Goal: Book appointment/travel/reservation

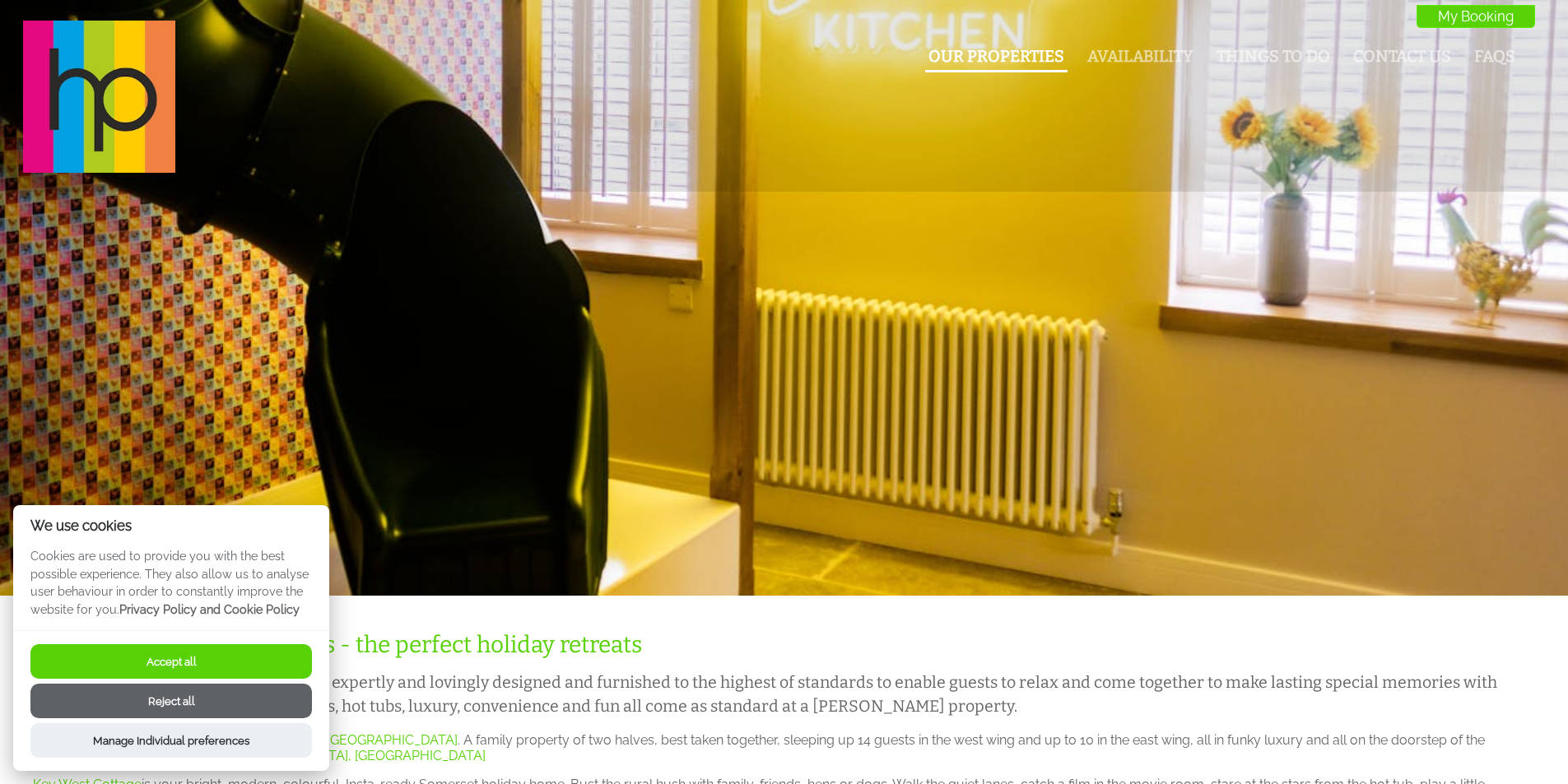
click at [1006, 56] on link "Our Properties" at bounding box center [996, 56] width 136 height 19
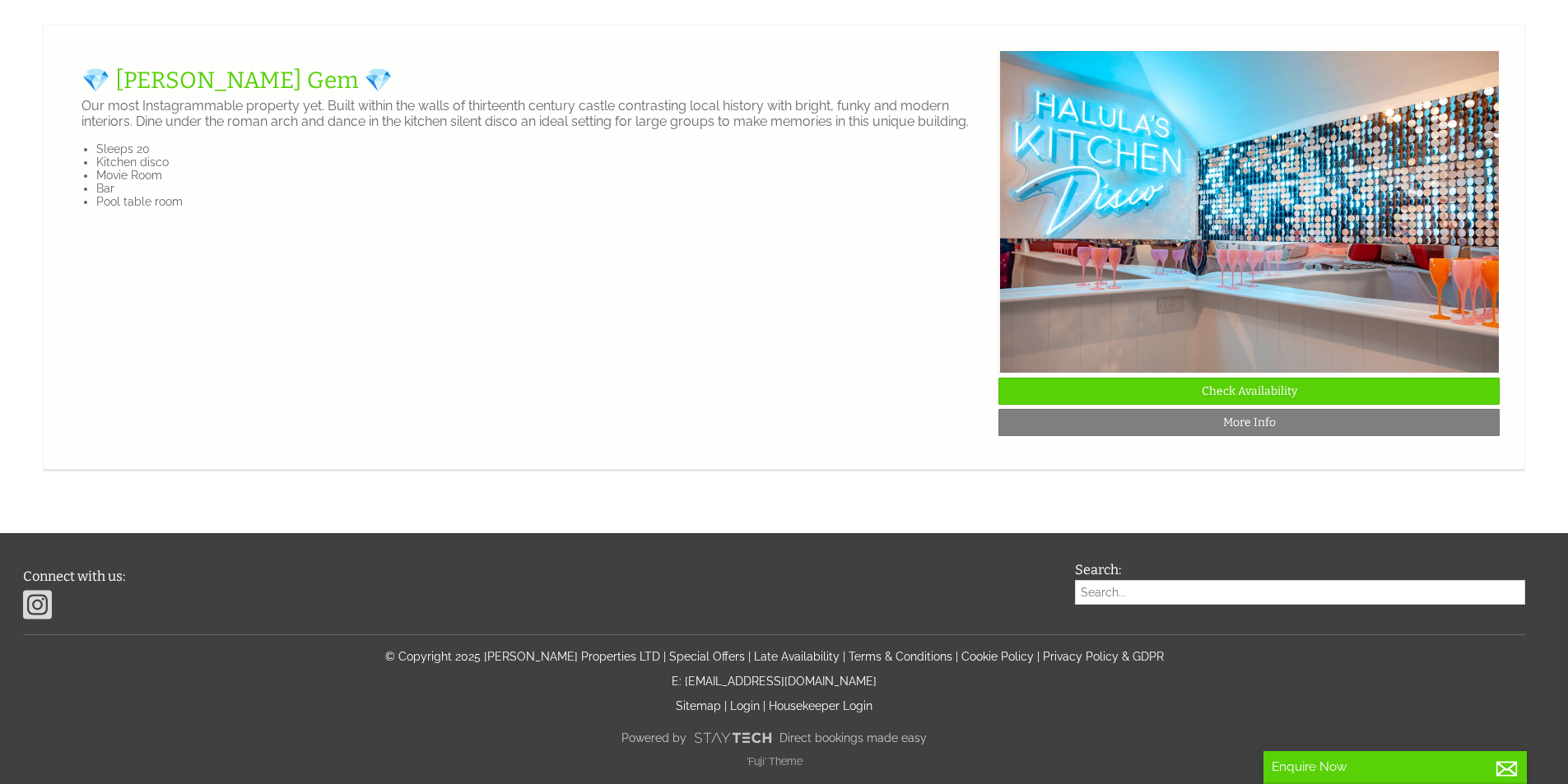
scroll to position [3653, 0]
click at [205, 93] on link "💎 [PERSON_NAME] Gem 💎" at bounding box center [237, 80] width 311 height 28
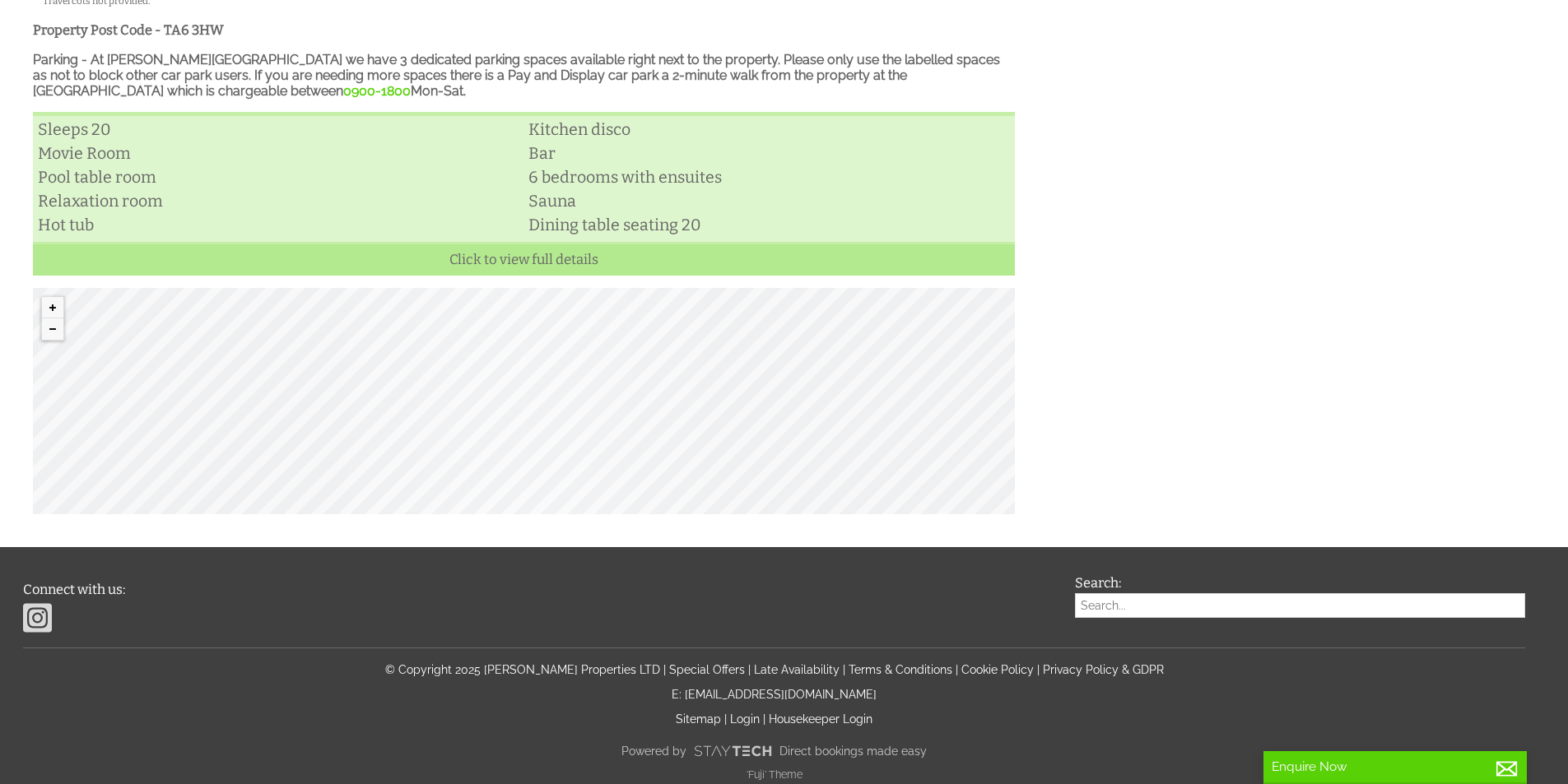
scroll to position [846, 0]
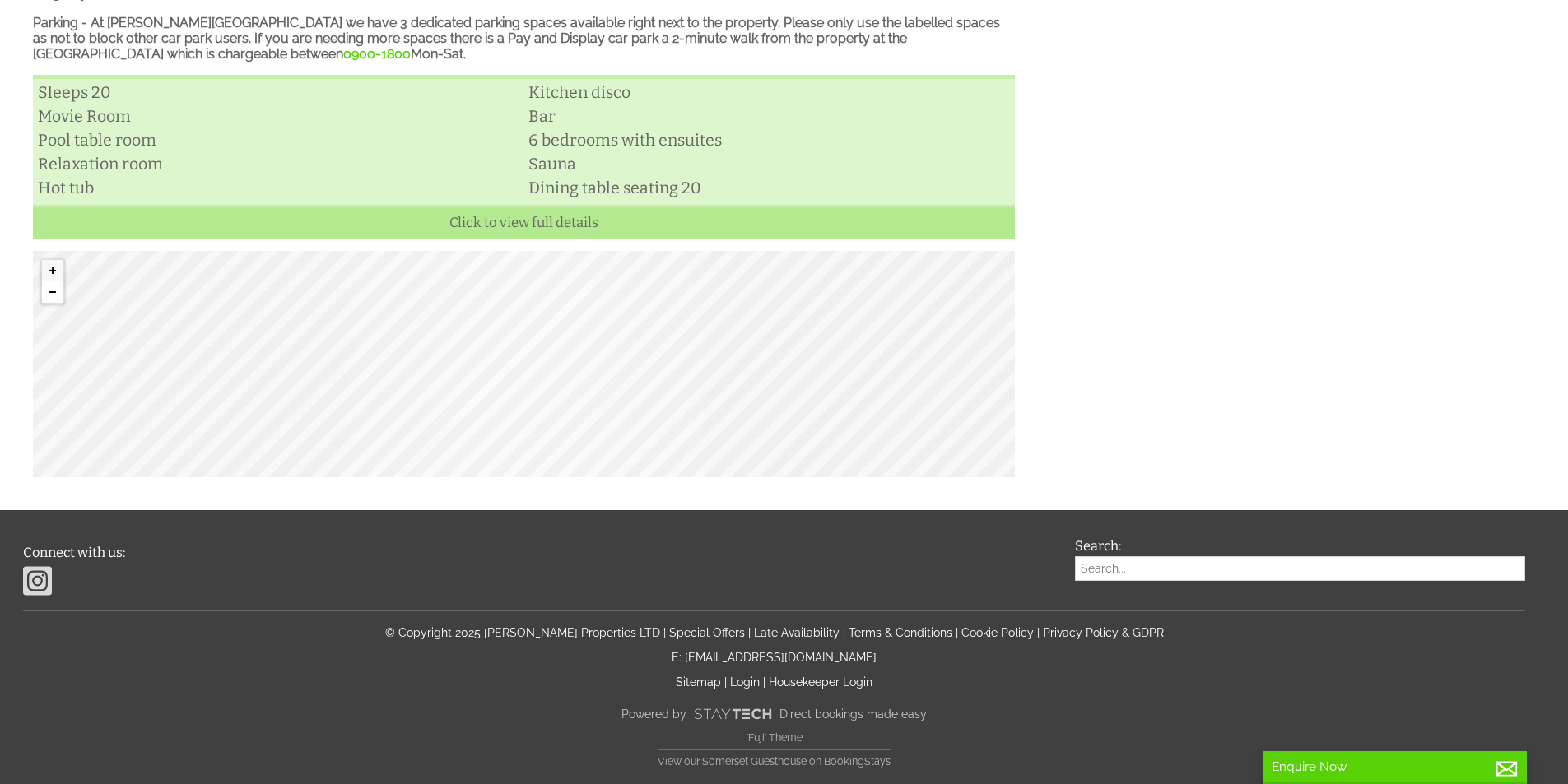
click at [55, 294] on button "Zoom out" at bounding box center [53, 292] width 22 height 22
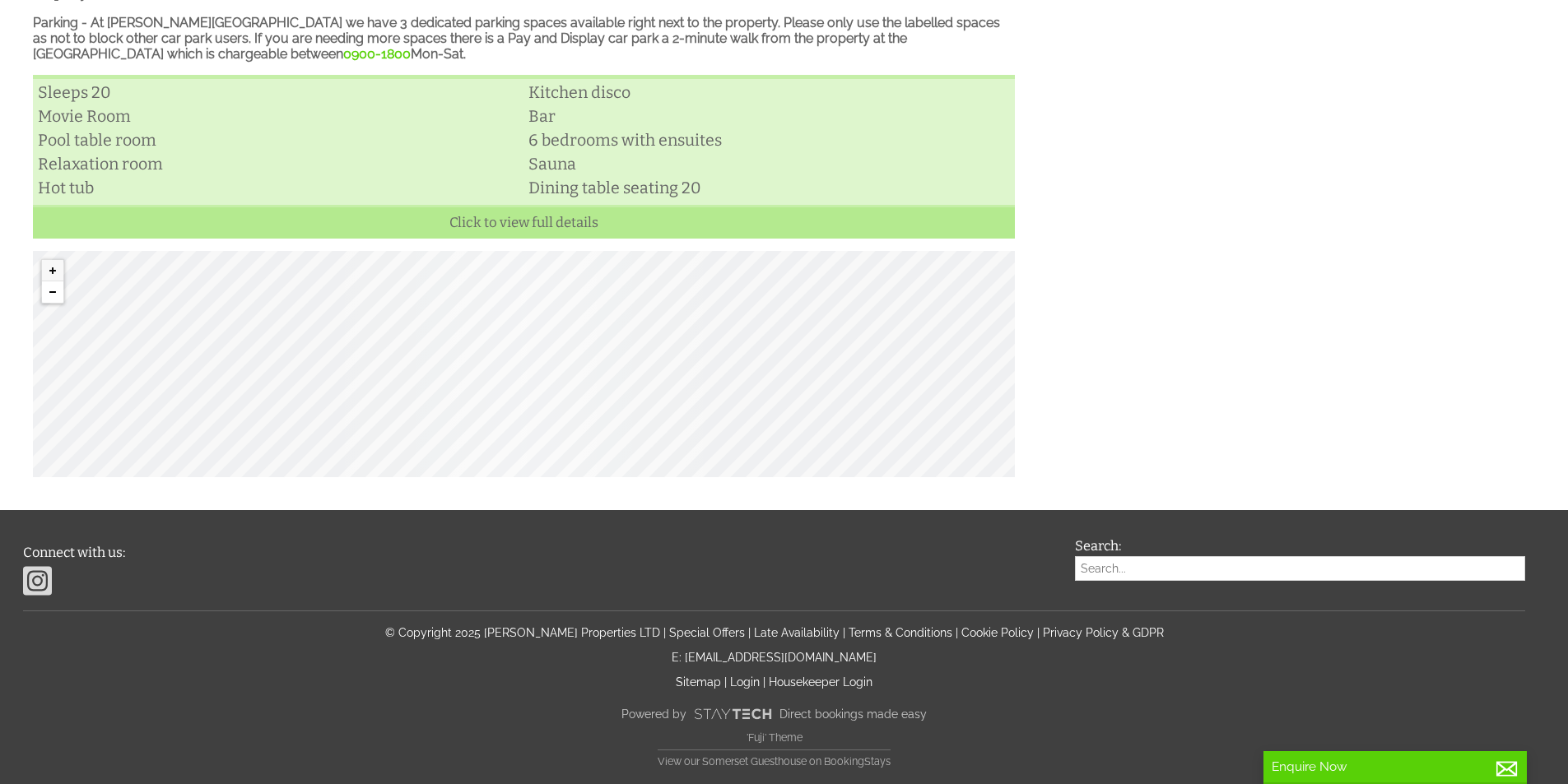
click at [55, 294] on button "Zoom out" at bounding box center [53, 292] width 22 height 22
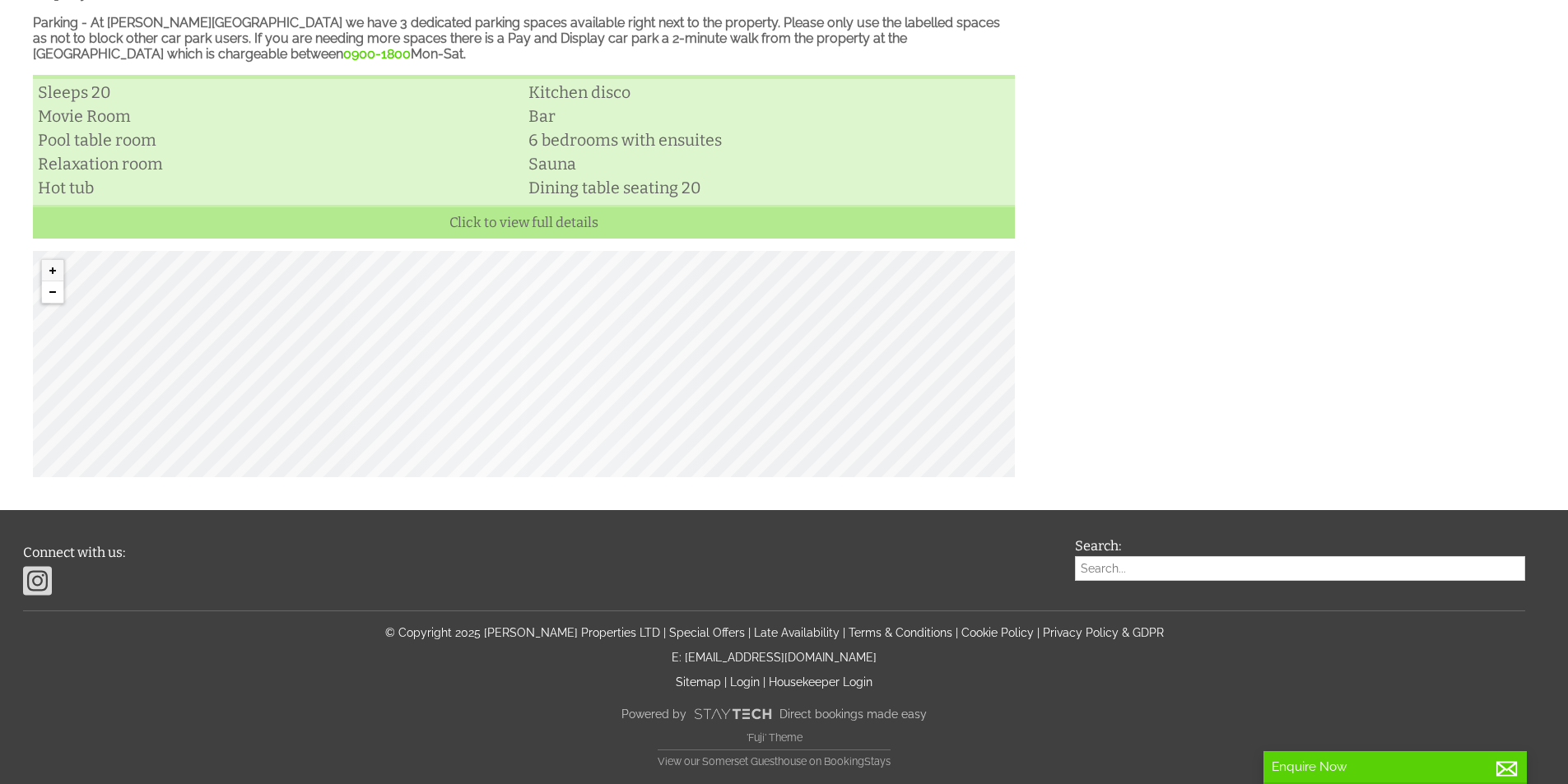
click at [55, 294] on button "Zoom out" at bounding box center [53, 292] width 22 height 22
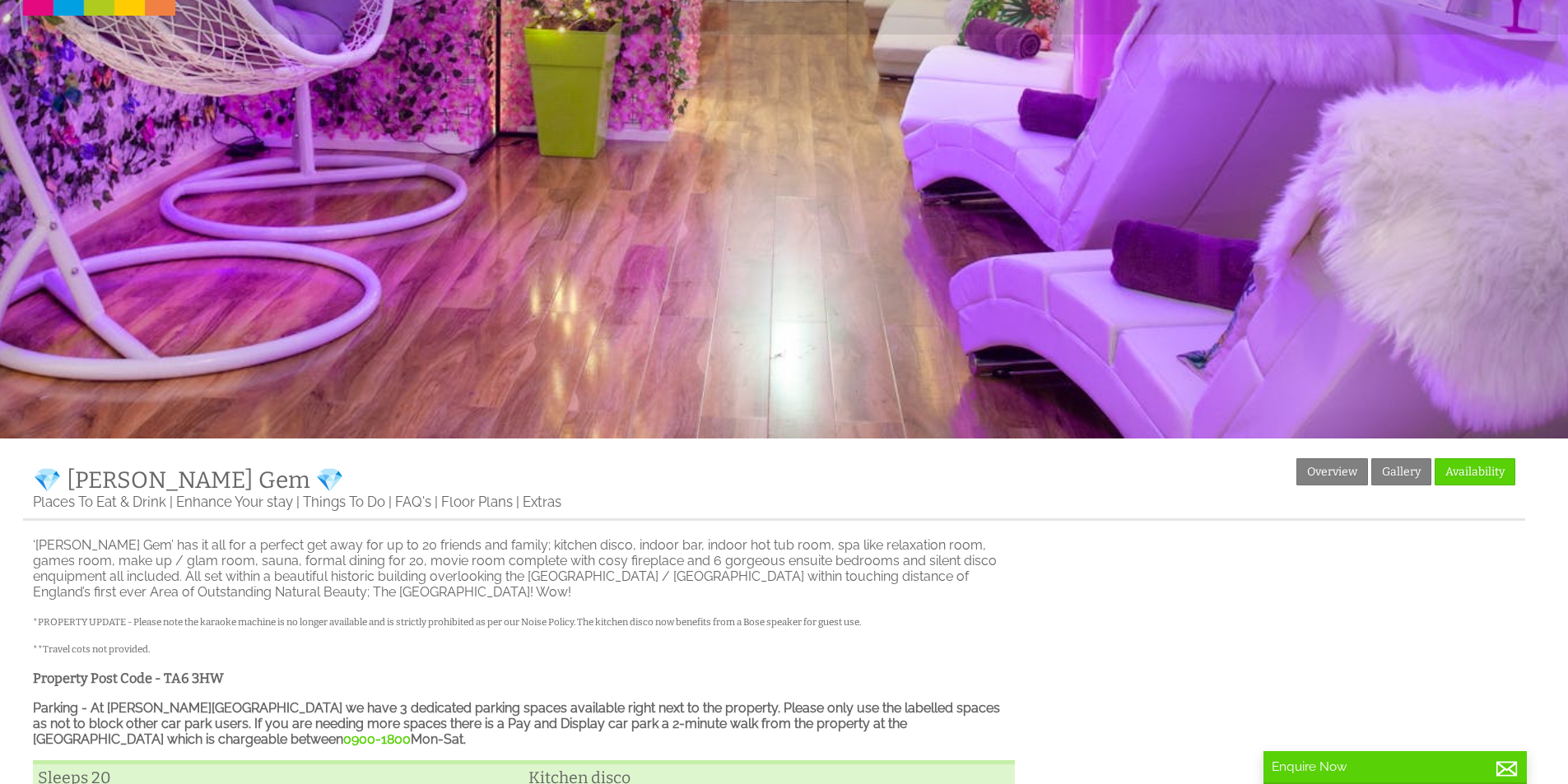
scroll to position [247, 0]
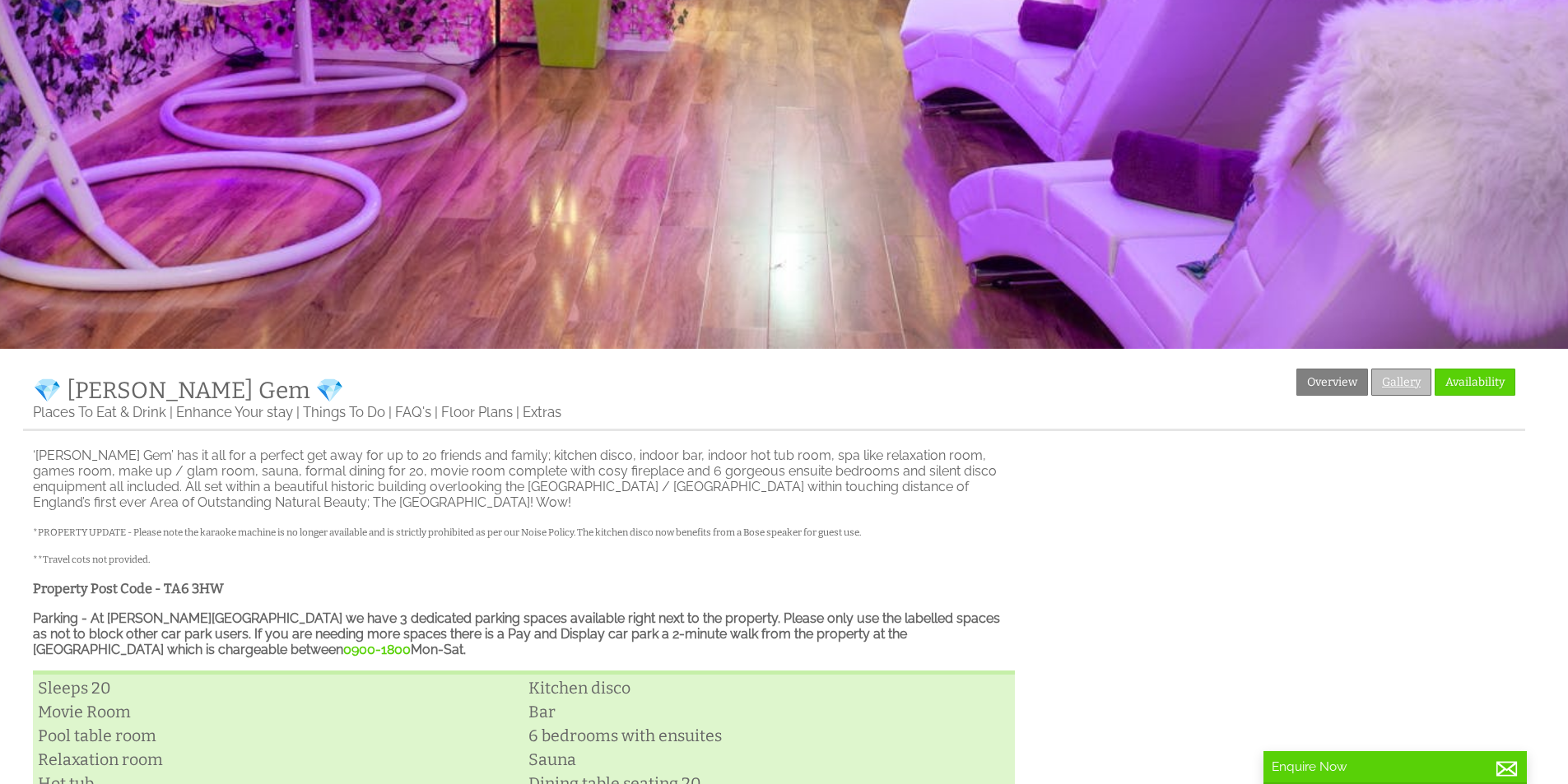
click at [1398, 381] on link "Gallery" at bounding box center [1401, 382] width 60 height 28
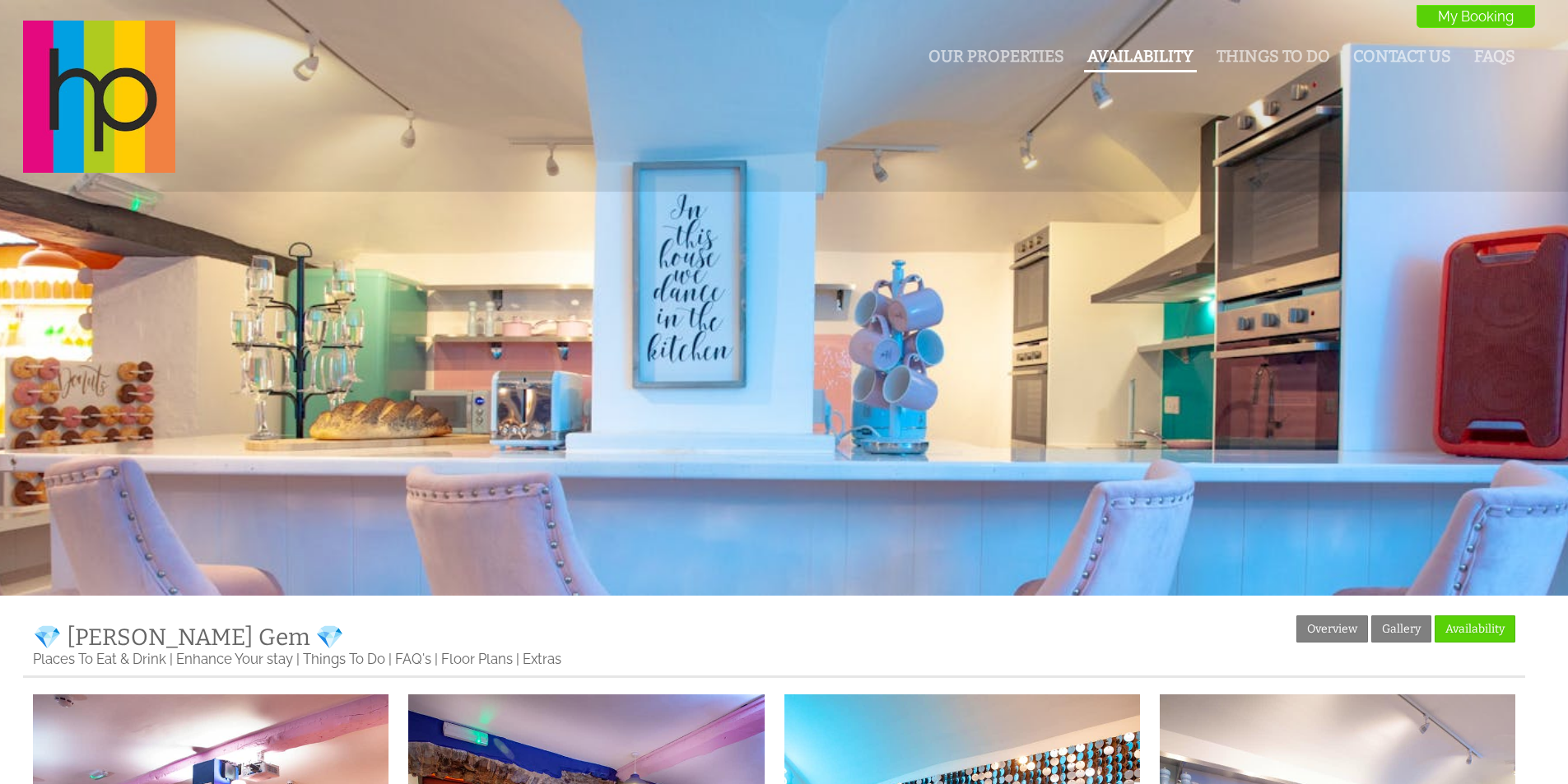
click at [1188, 62] on link "Availability" at bounding box center [1140, 56] width 106 height 19
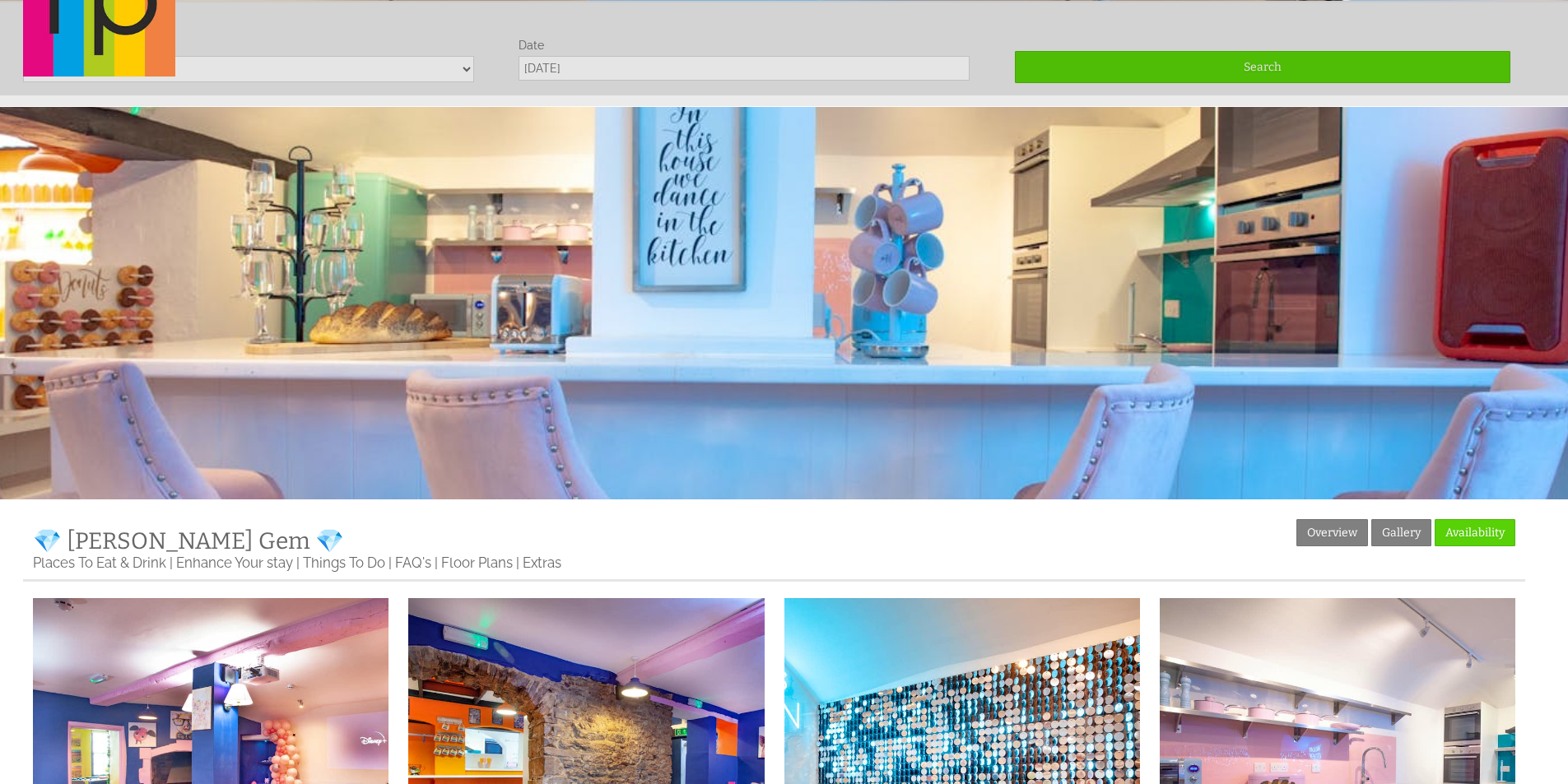
scroll to position [97, 0]
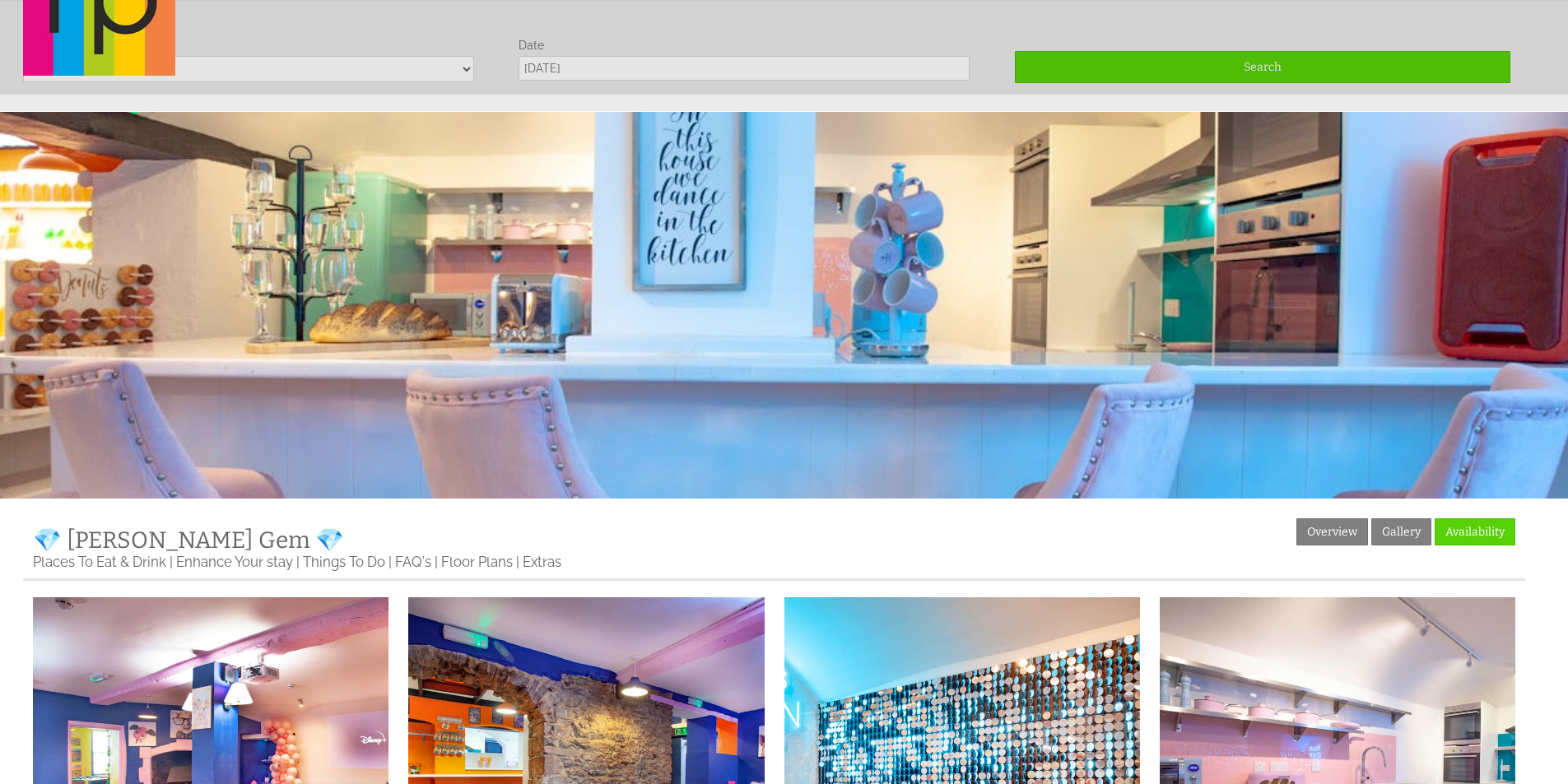
click at [454, 66] on div "Our Properties Availability Things To Do Contact Us FAQs My Booking My Booking" at bounding box center [774, 0] width 1521 height 154
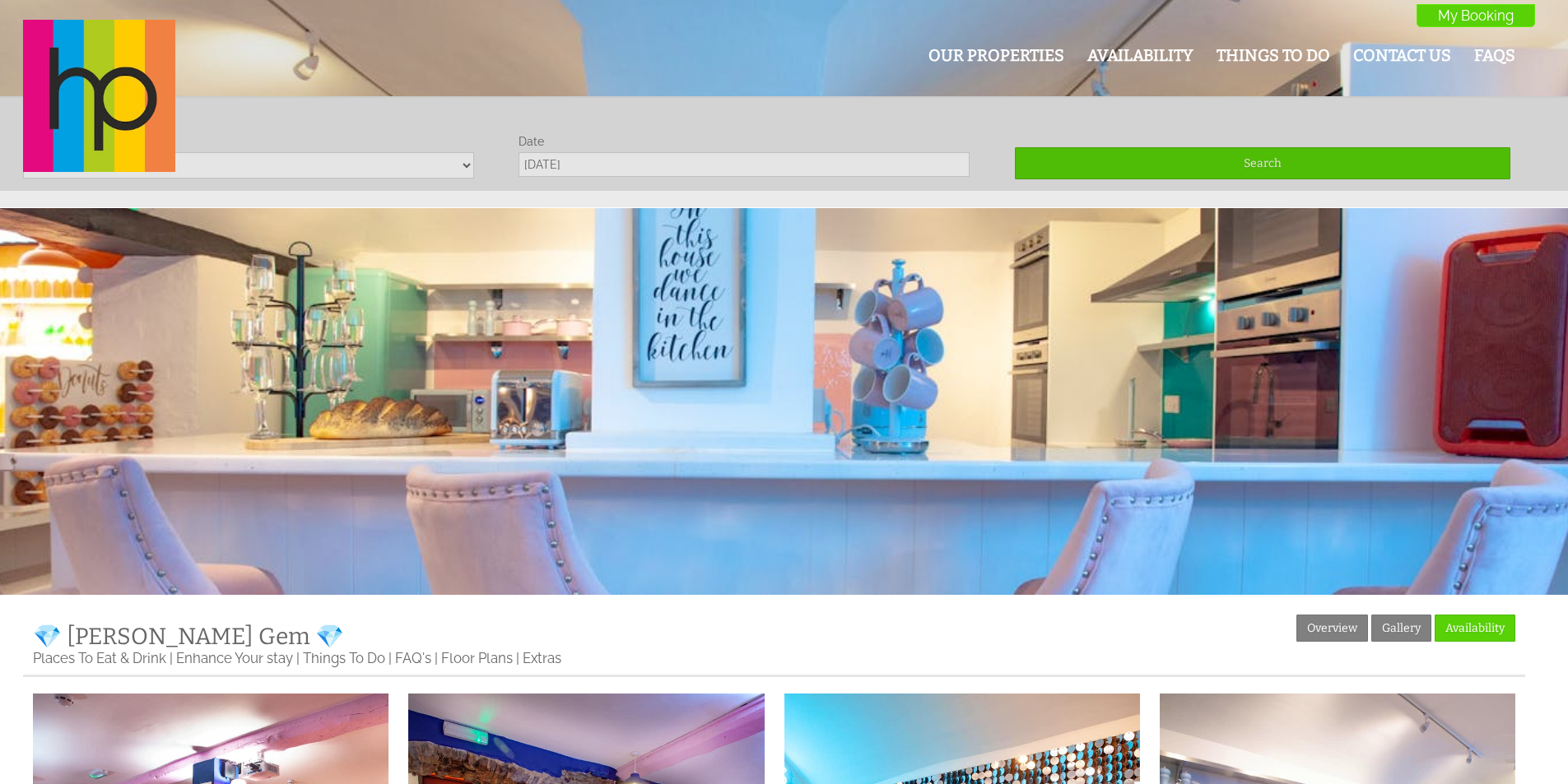
scroll to position [0, 0]
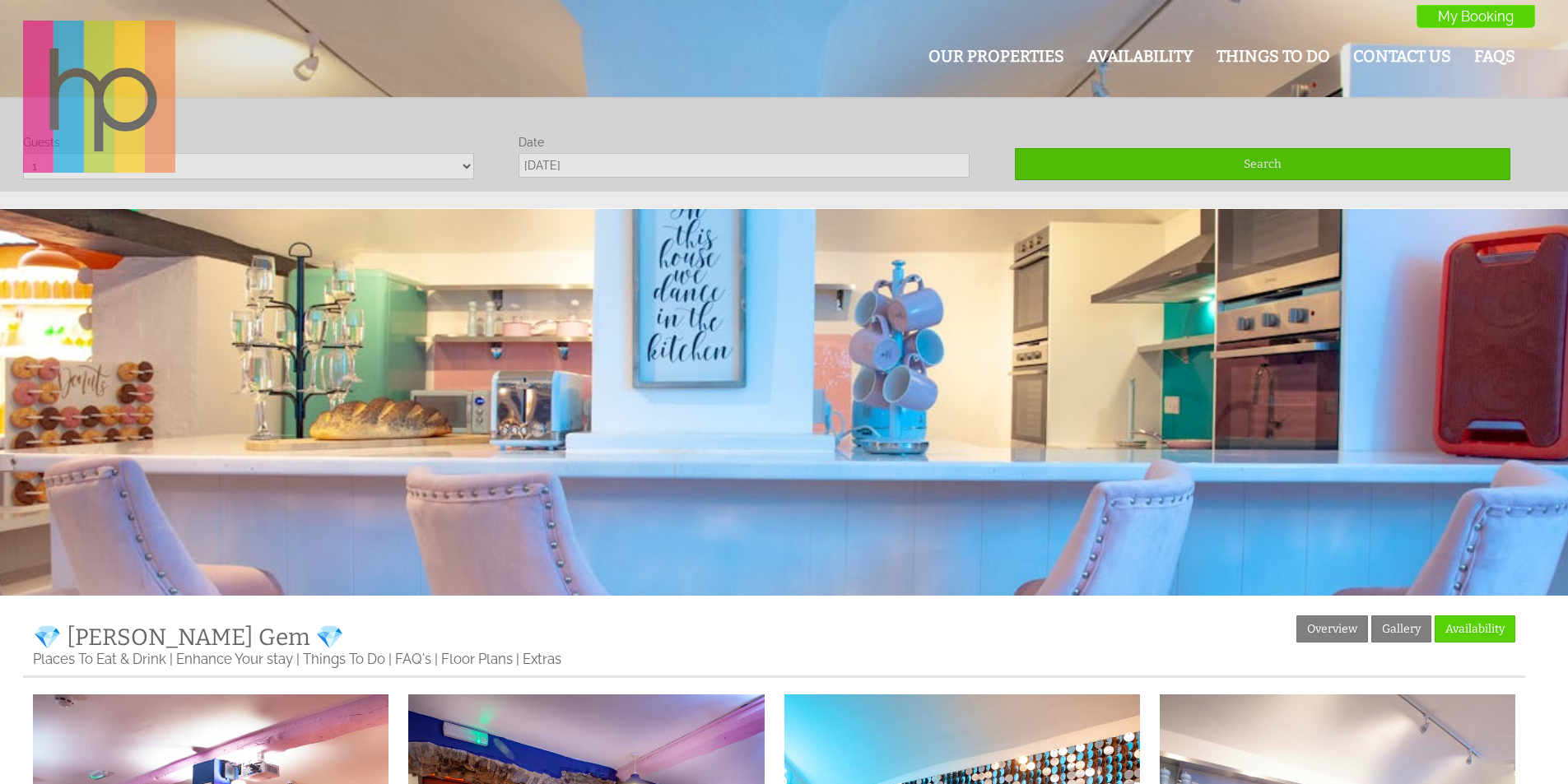
click at [92, 86] on img at bounding box center [99, 97] width 152 height 152
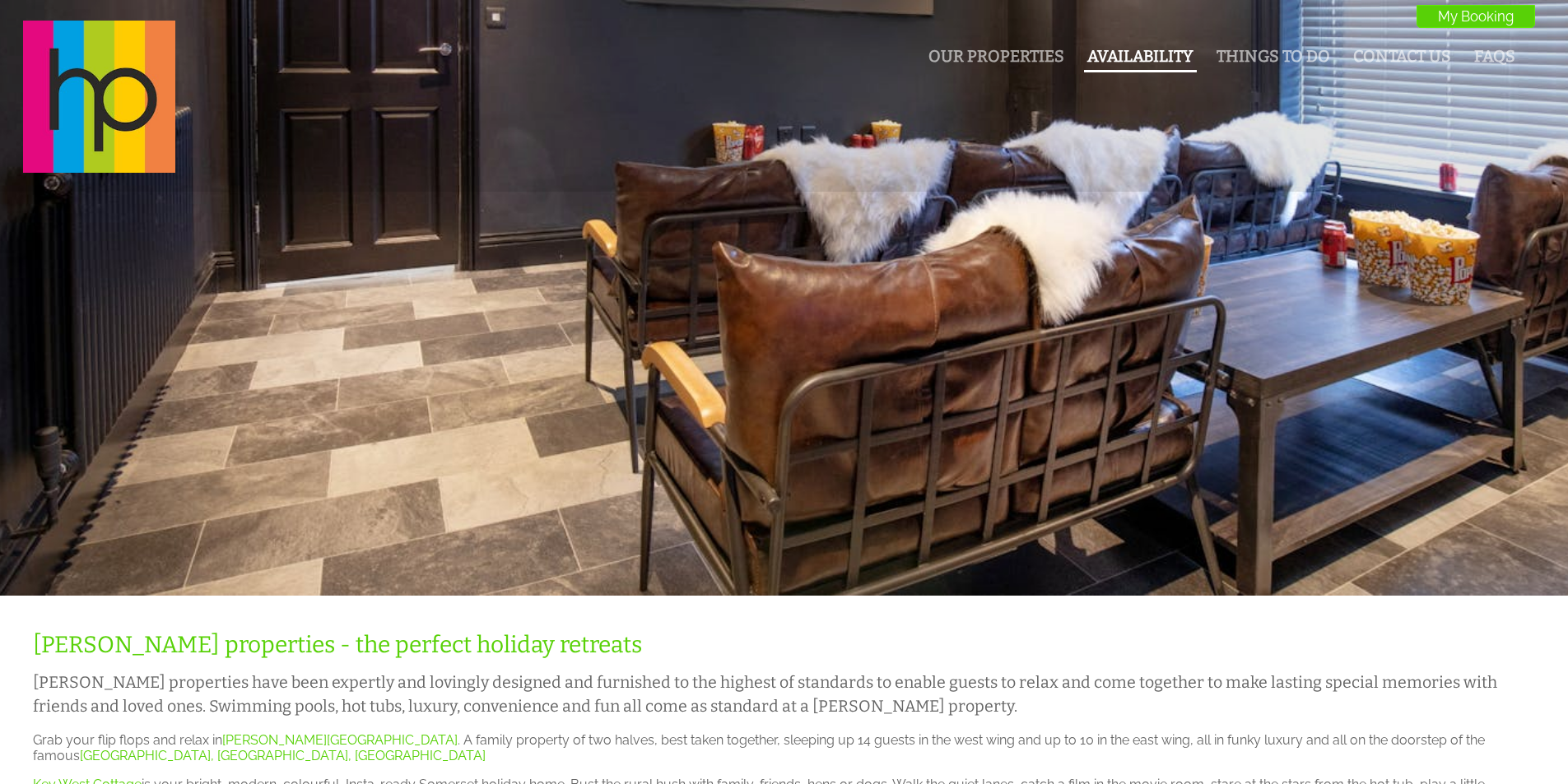
click at [1128, 48] on link "Availability" at bounding box center [1140, 56] width 106 height 19
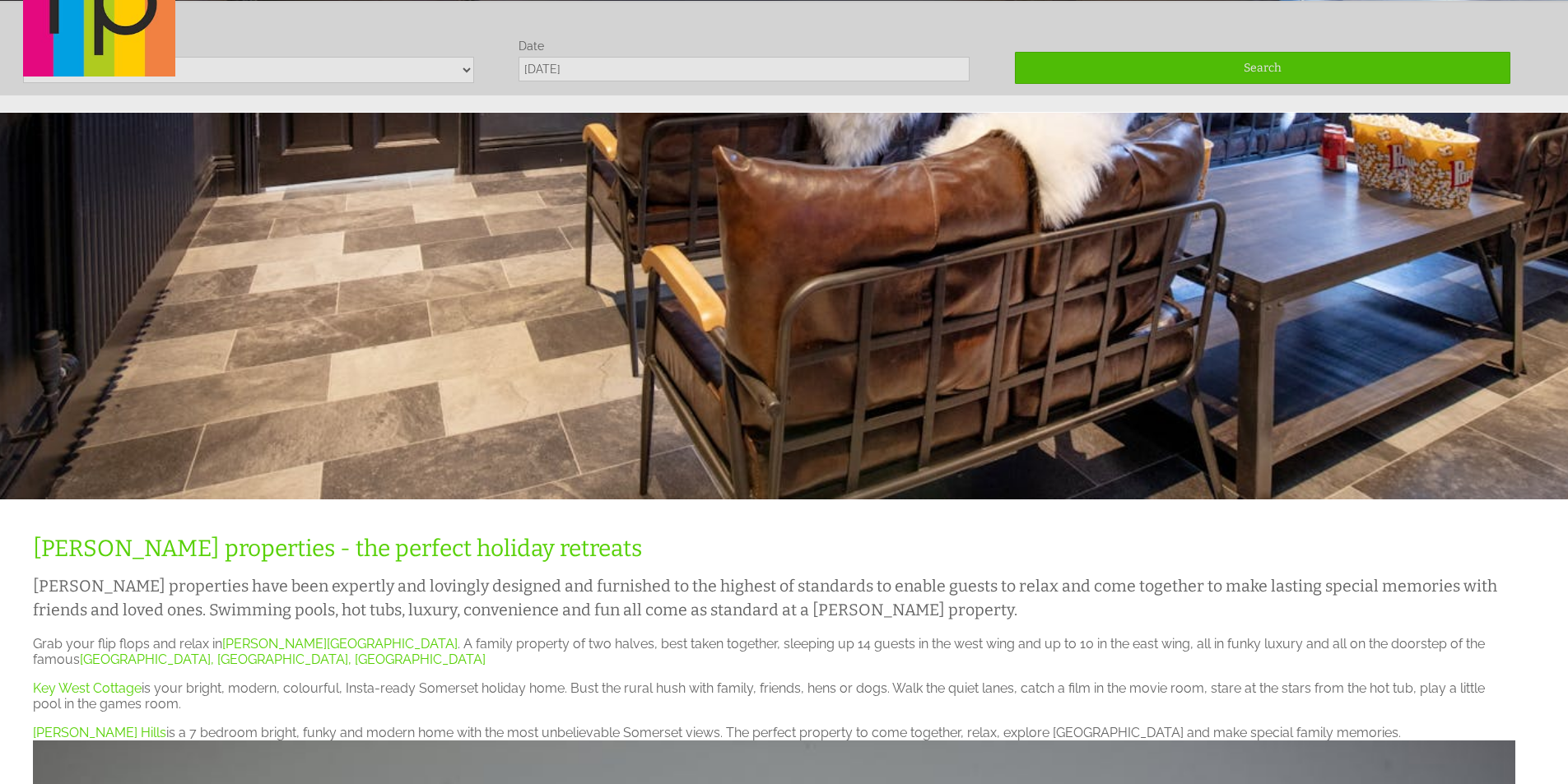
scroll to position [97, 0]
click at [466, 72] on div "Our Properties Availability Things To Do Contact Us FAQs My Booking My Booking" at bounding box center [774, 0] width 1521 height 154
click at [410, 68] on div "Our Properties Availability Things To Do Contact Us FAQs My Booking My Booking" at bounding box center [774, 0] width 1521 height 154
click at [464, 68] on div "Our Properties Availability Things To Do Contact Us FAQs My Booking My Booking" at bounding box center [774, 0] width 1521 height 154
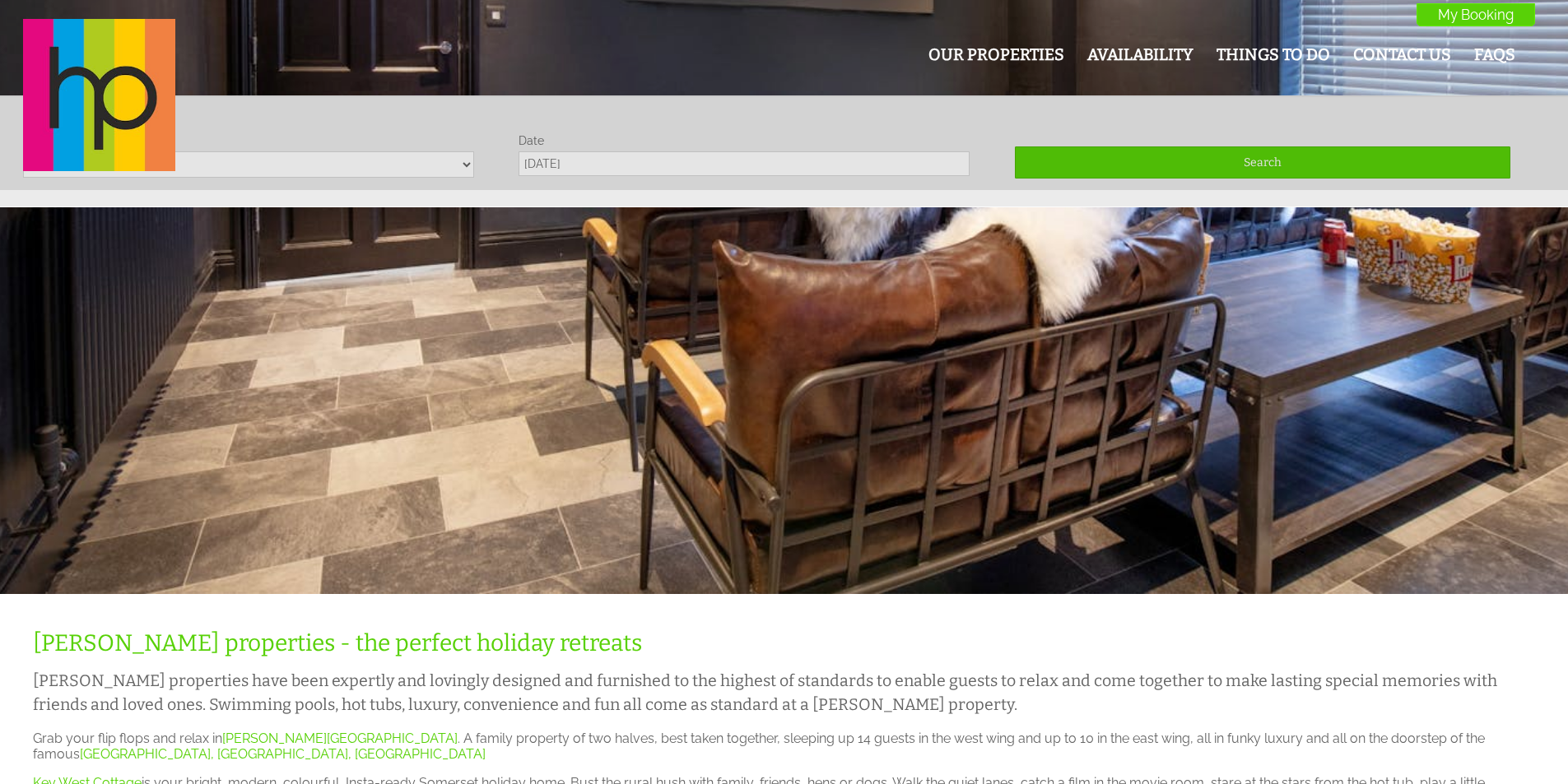
scroll to position [0, 0]
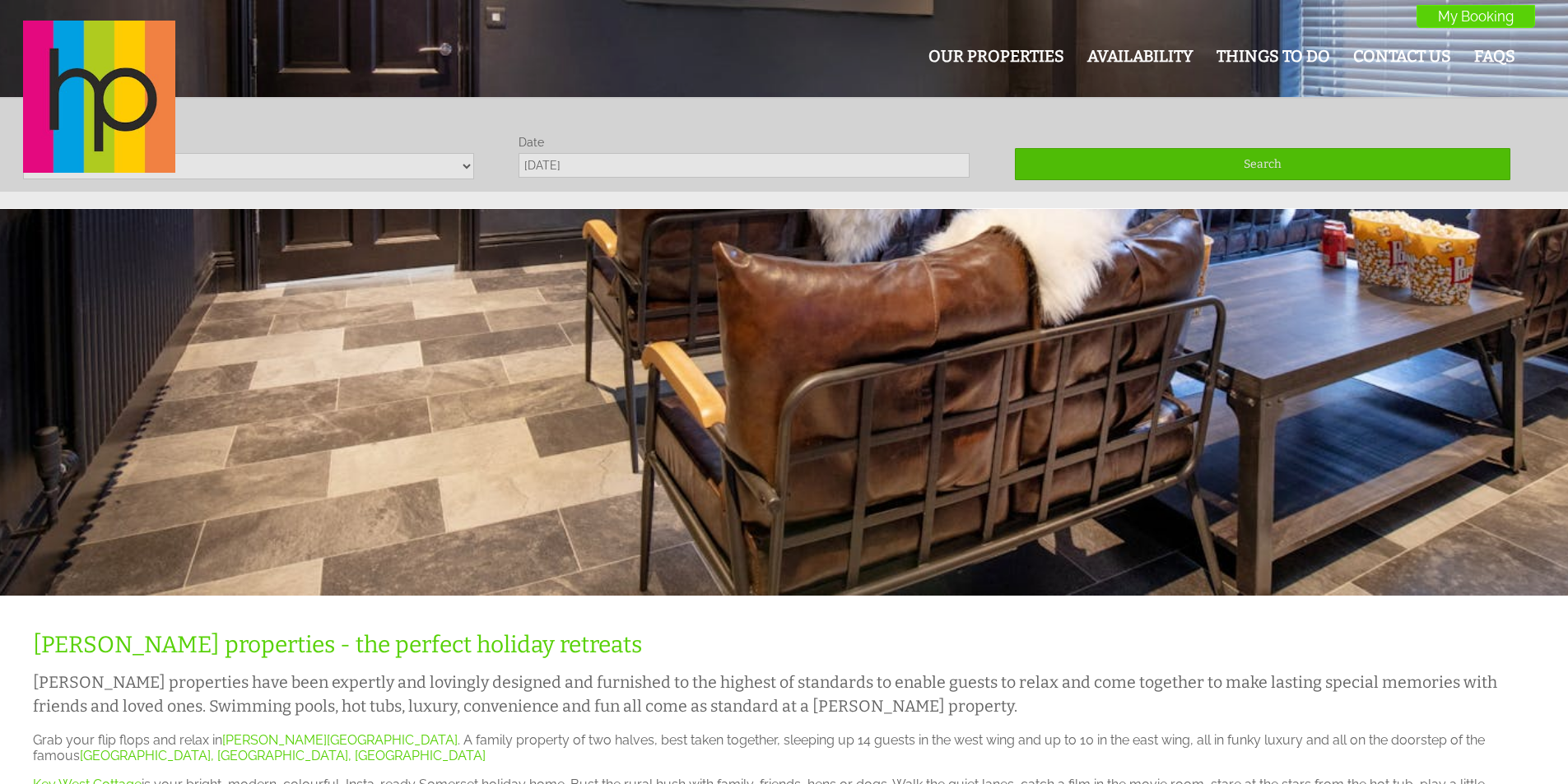
click at [452, 166] on div "Our Properties Availability Things To Do Contact Us FAQs My Booking My Booking" at bounding box center [774, 98] width 1521 height 154
click at [459, 166] on div "Our Properties Availability Things To Do Contact Us FAQs My Booking My Booking" at bounding box center [774, 98] width 1521 height 154
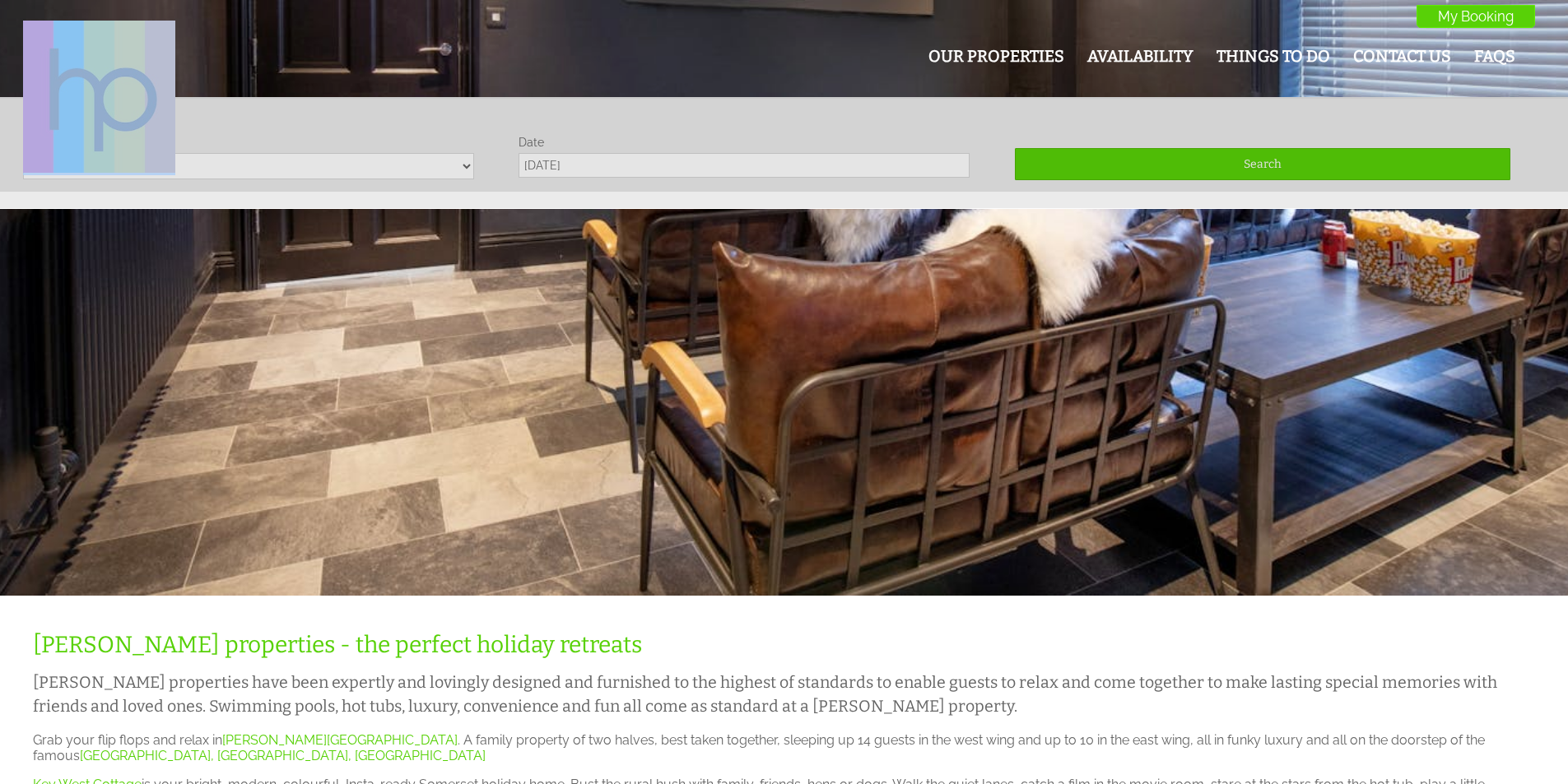
drag, startPoint x: 459, startPoint y: 166, endPoint x: 435, endPoint y: 166, distance: 24.0
click at [445, 166] on div "Our Properties Availability Things To Do Contact Us FAQs My Booking My Booking" at bounding box center [774, 98] width 1521 height 154
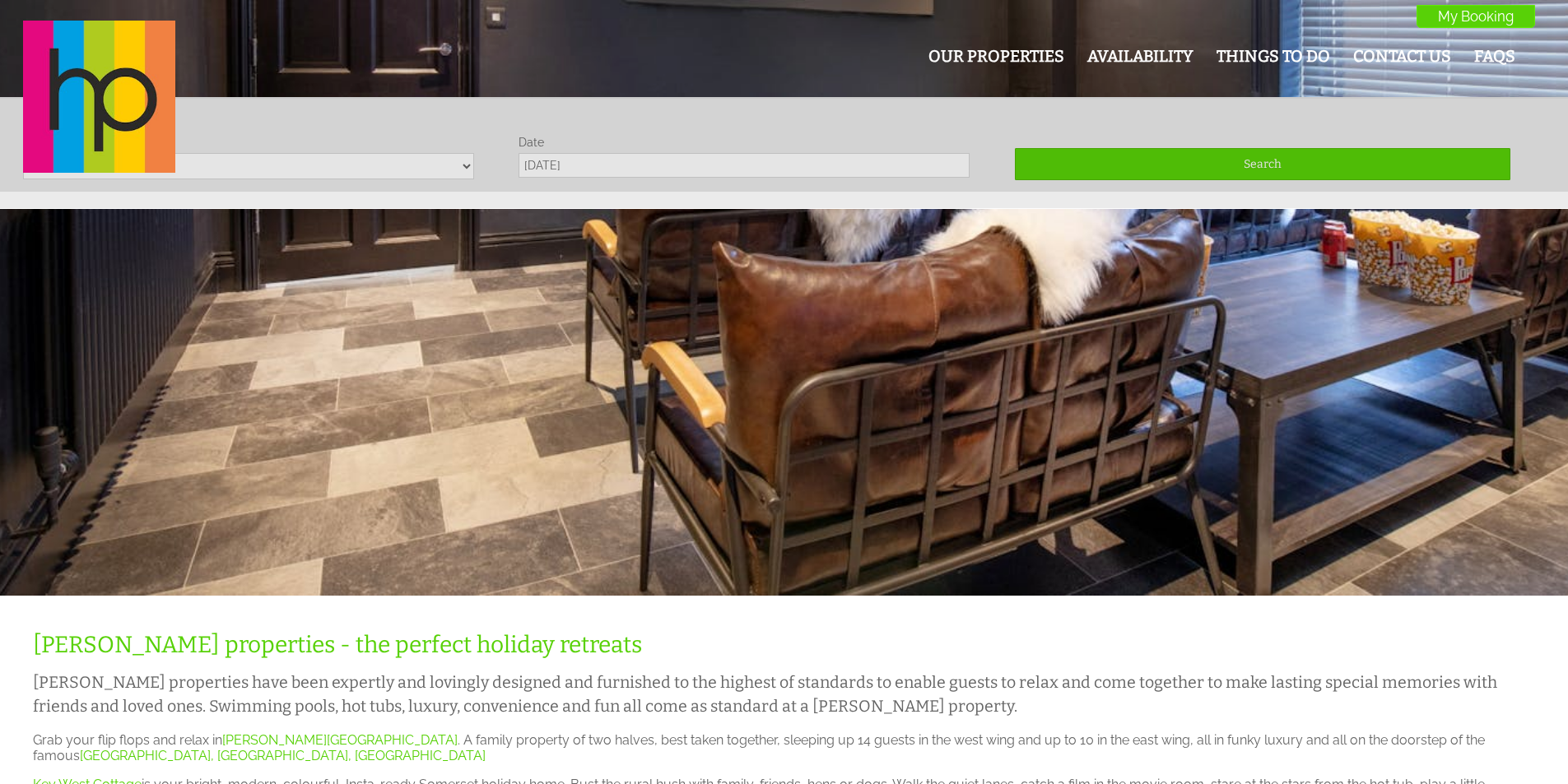
click at [290, 169] on div "Our Properties Availability Things To Do Contact Us FAQs My Booking My Booking" at bounding box center [774, 98] width 1521 height 154
click at [605, 169] on div "Our Properties Availability Things To Do Contact Us FAQs My Booking My Booking" at bounding box center [774, 98] width 1521 height 154
drag, startPoint x: 628, startPoint y: 160, endPoint x: 930, endPoint y: 168, distance: 302.1
click at [647, 162] on div "Our Properties Availability Things To Do Contact Us FAQs My Booking My Booking" at bounding box center [774, 98] width 1521 height 154
click at [1057, 168] on div "Our Properties Availability Things To Do Contact Us FAQs My Booking My Booking" at bounding box center [774, 98] width 1521 height 154
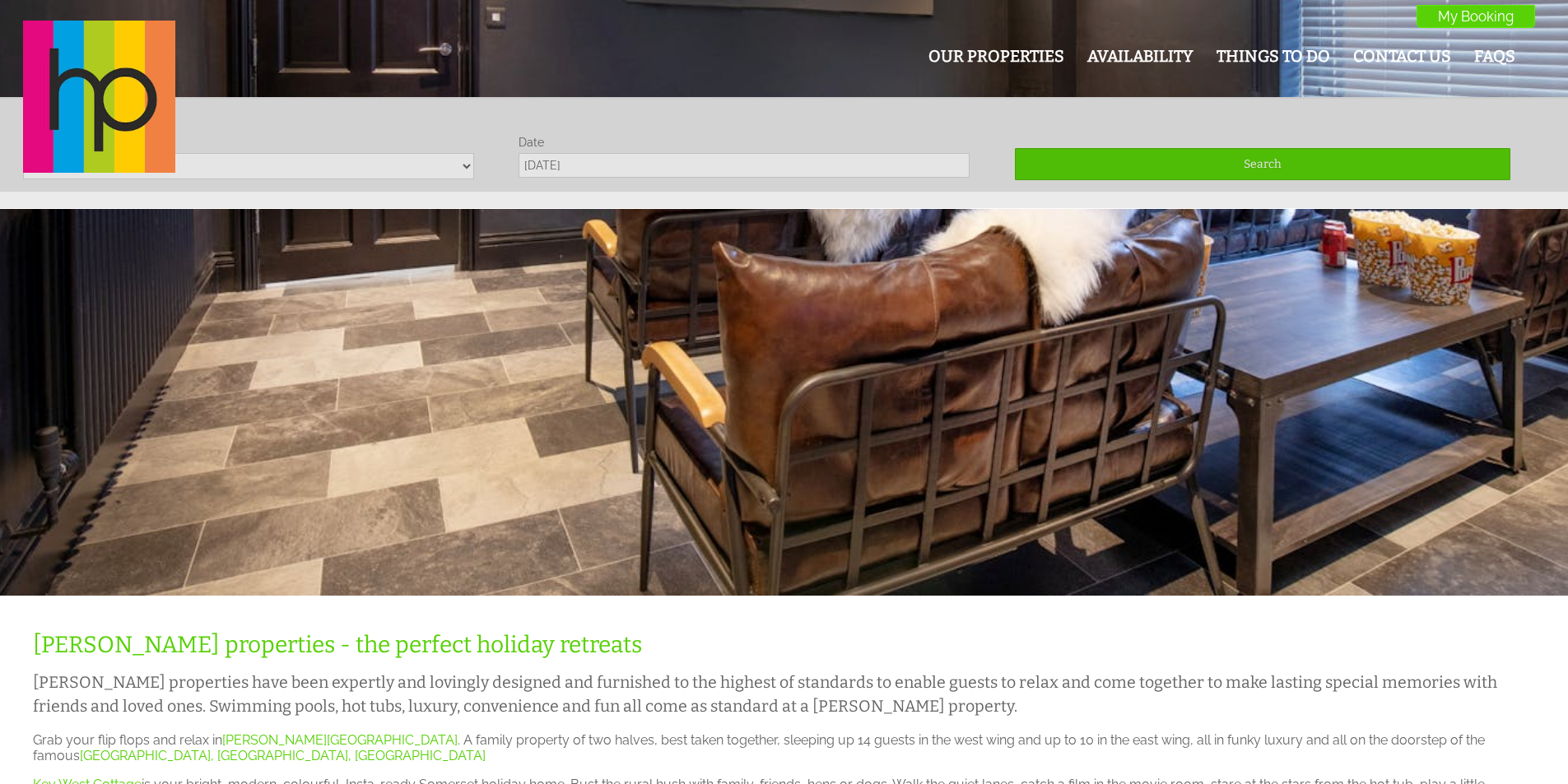
click at [1251, 169] on div "Our Properties Availability Things To Do Contact Us FAQs My Booking My Booking" at bounding box center [774, 98] width 1521 height 154
click at [1216, 165] on div "Our Properties Availability Things To Do Contact Us FAQs My Booking My Booking" at bounding box center [774, 98] width 1521 height 154
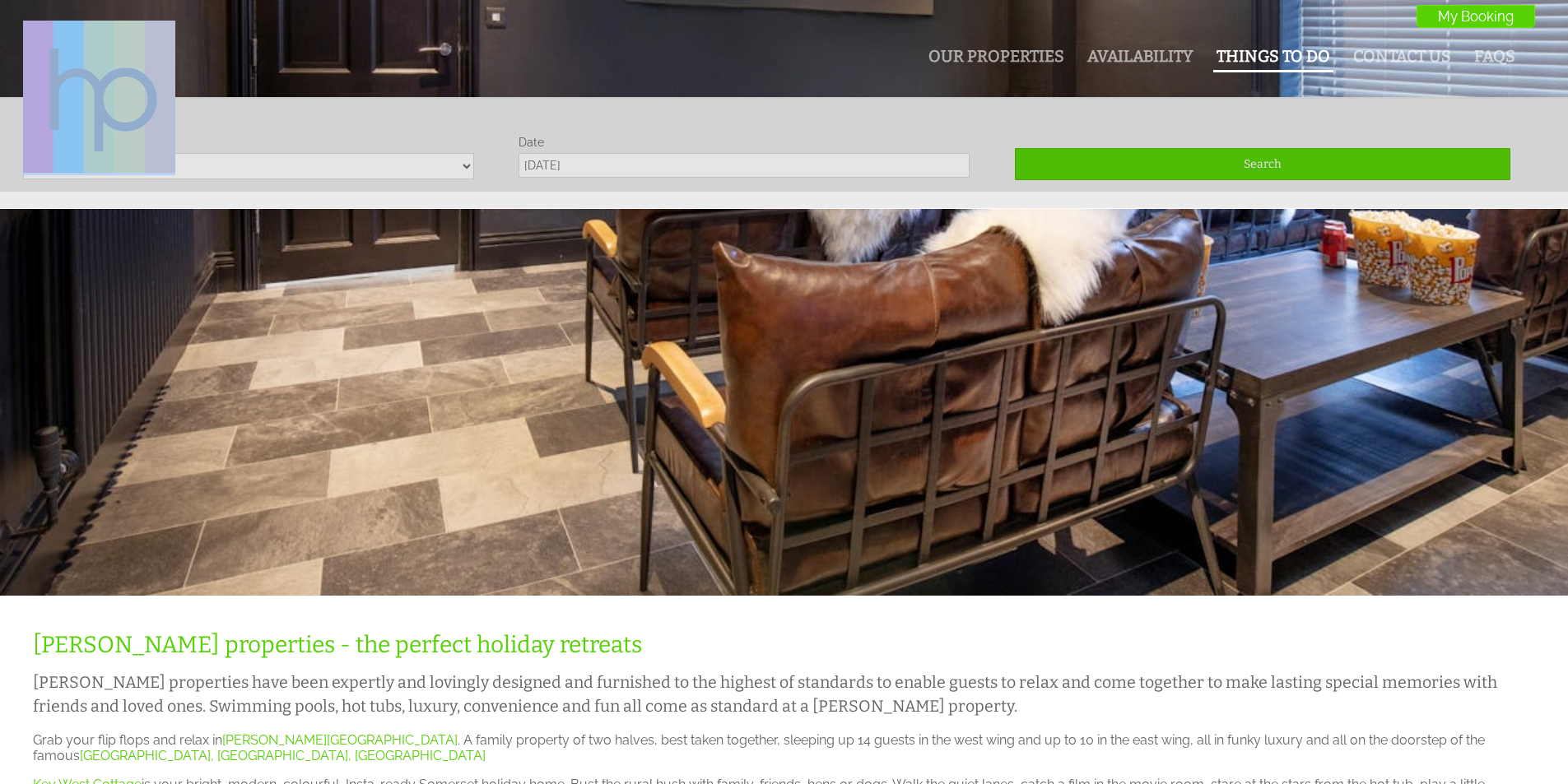
drag, startPoint x: 1216, startPoint y: 165, endPoint x: 1294, endPoint y: 72, distance: 121.4
click at [1226, 147] on div "Our Properties Availability Things To Do Contact Us FAQs My Booking My Booking" at bounding box center [774, 98] width 1521 height 154
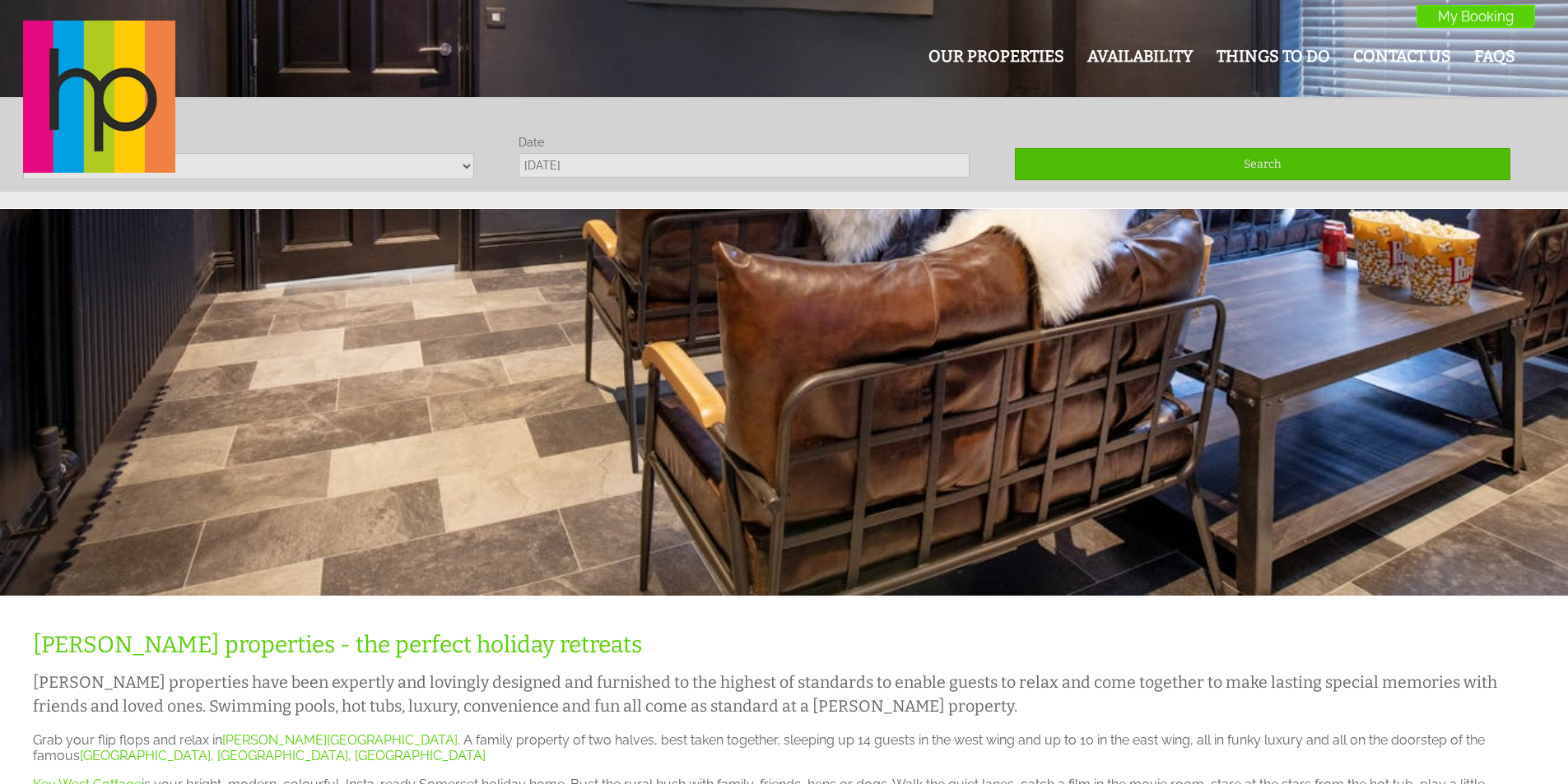
click at [1394, 37] on div "Our Properties Availability Things To Do Contact Us FAQs My Booking My Booking" at bounding box center [774, 98] width 1521 height 154
click at [1476, 3] on header "Our Properties Availability Things To Do Contact Us FAQs My Booking My Booking" at bounding box center [784, 96] width 1568 height 192
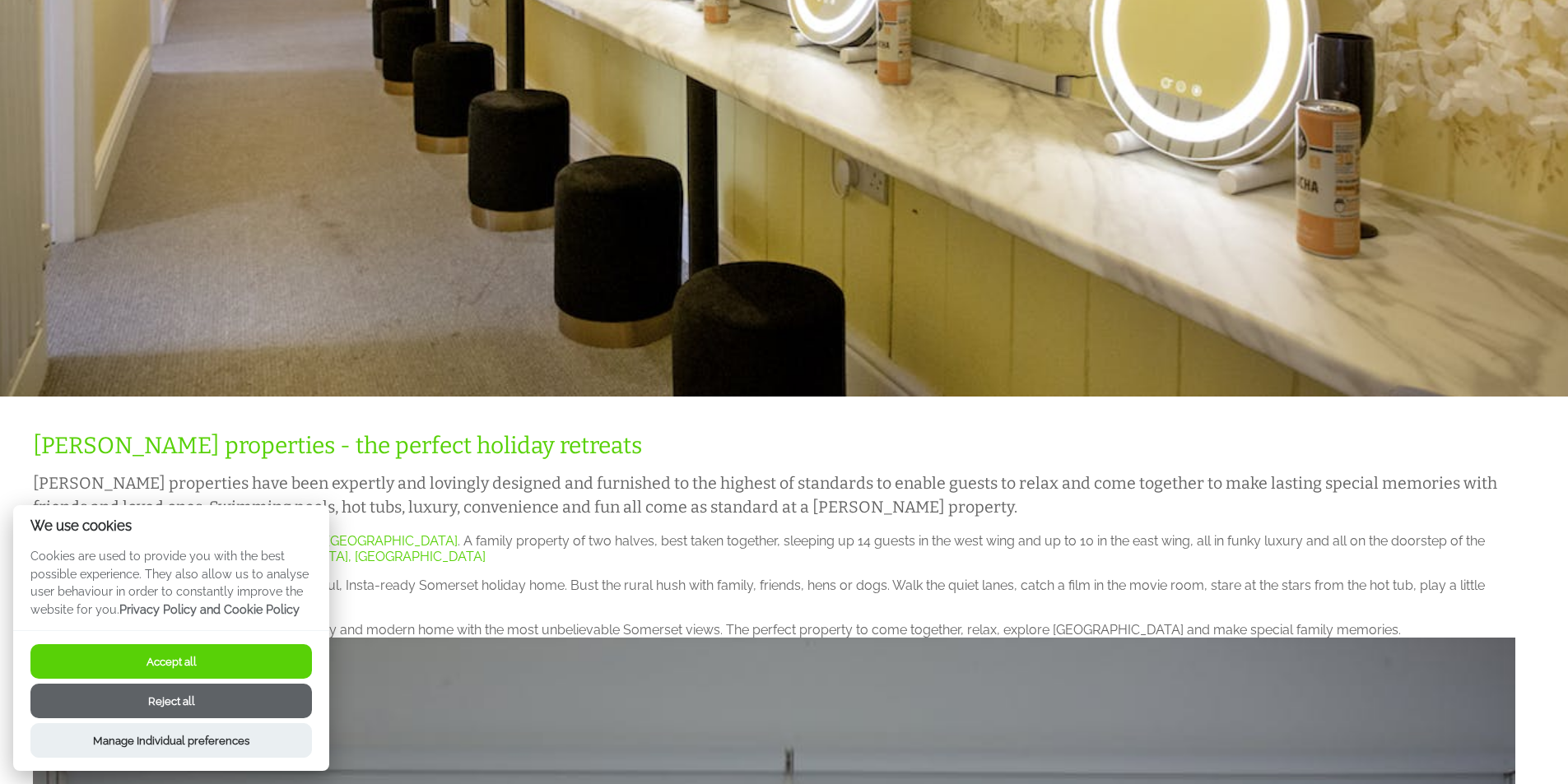
scroll to position [247, 0]
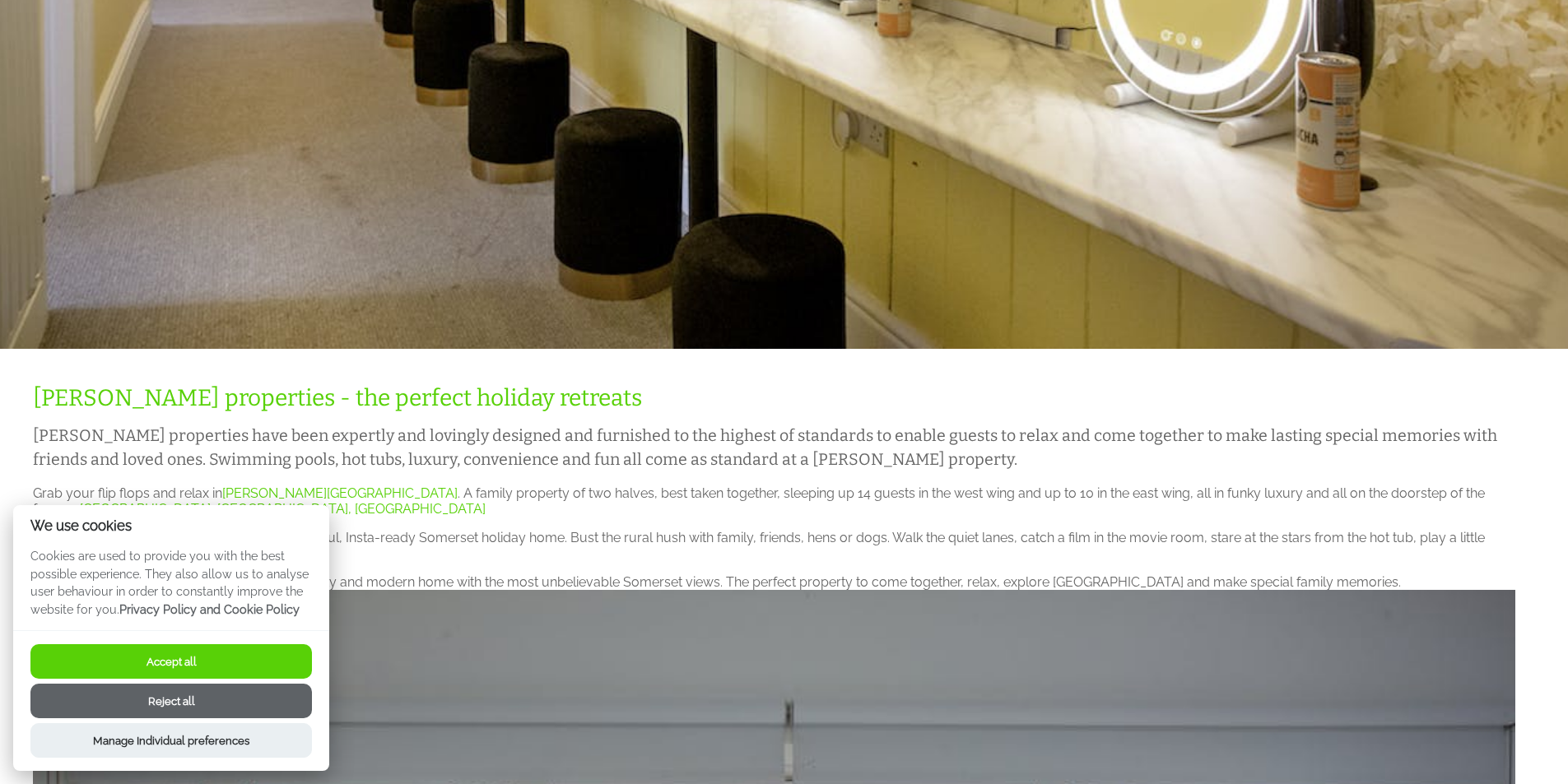
click at [188, 660] on button "Accept all" at bounding box center [170, 661] width 281 height 34
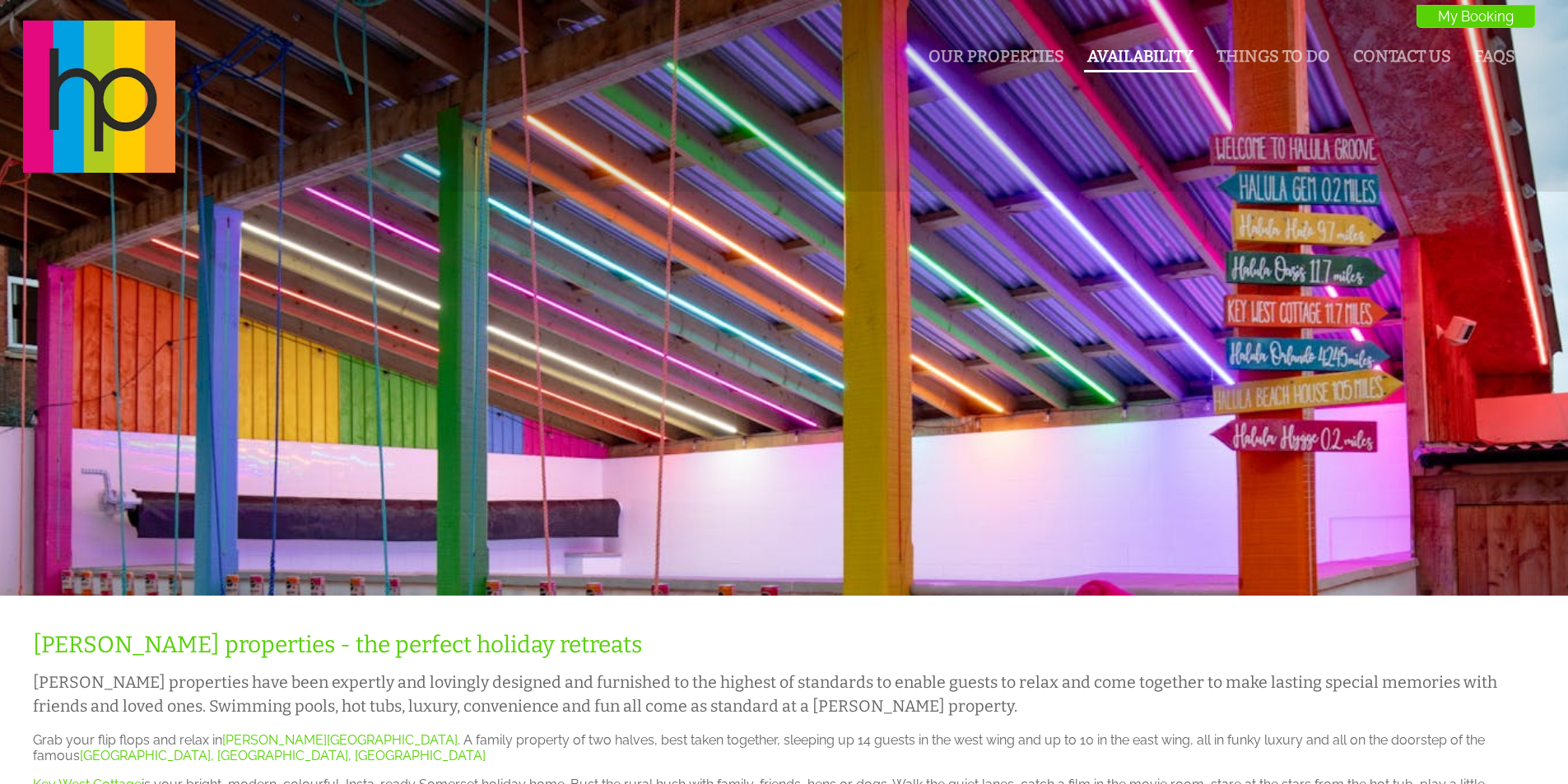
click at [1123, 53] on link "Availability" at bounding box center [1140, 56] width 106 height 19
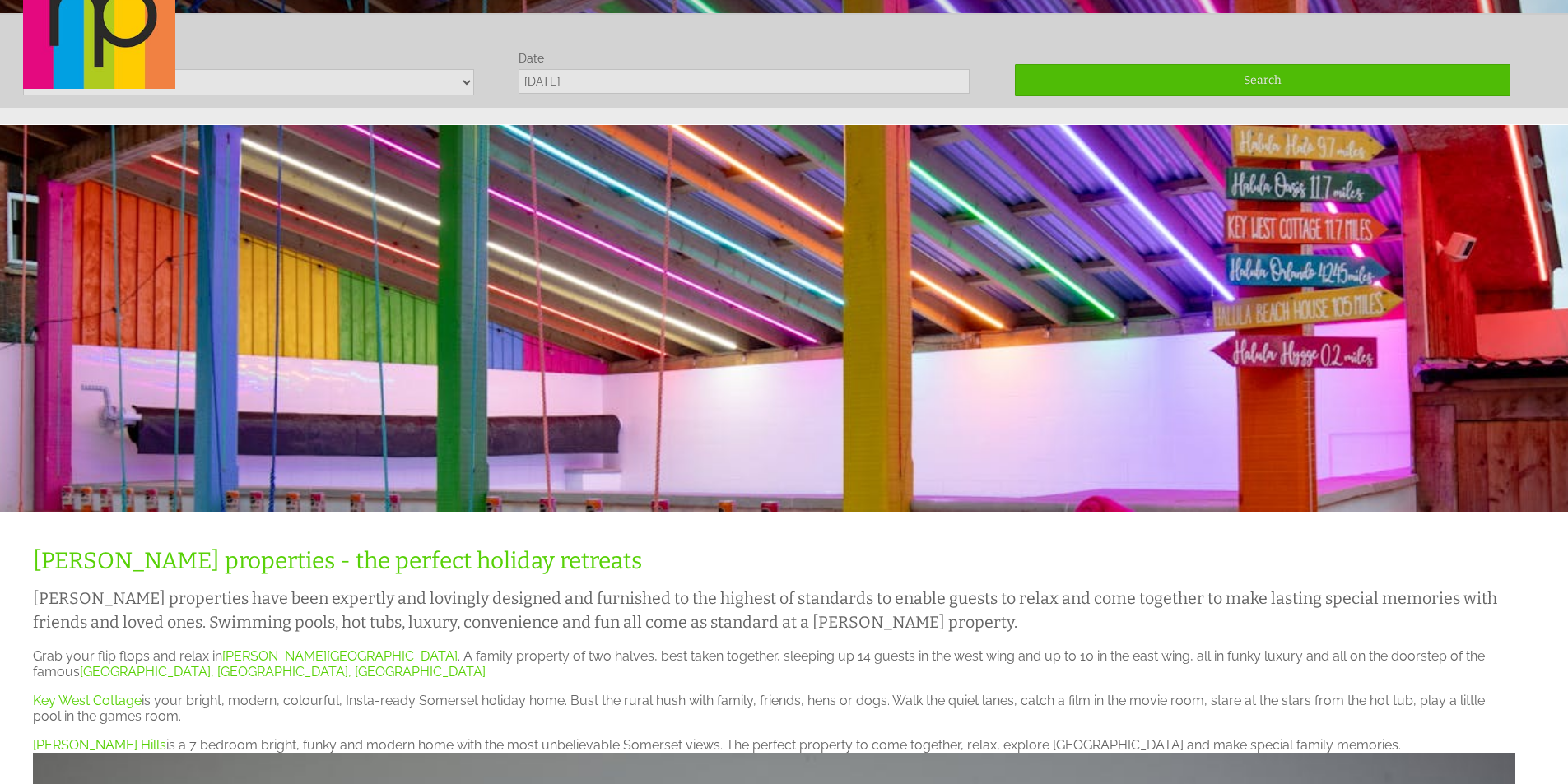
scroll to position [97, 0]
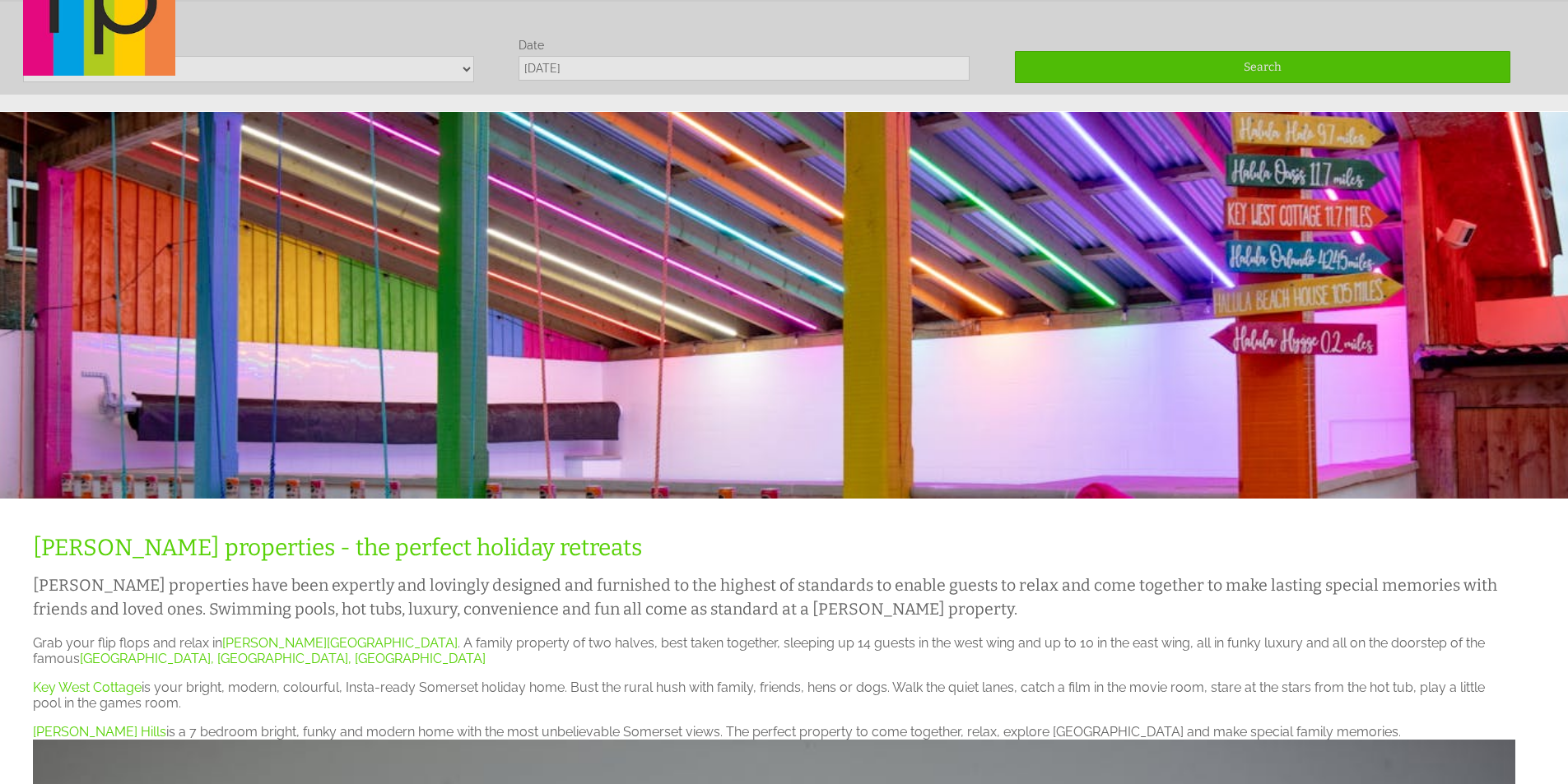
click at [467, 68] on div "Our Properties Availability Things To Do Contact Us FAQs My Booking My Booking" at bounding box center [774, 0] width 1521 height 154
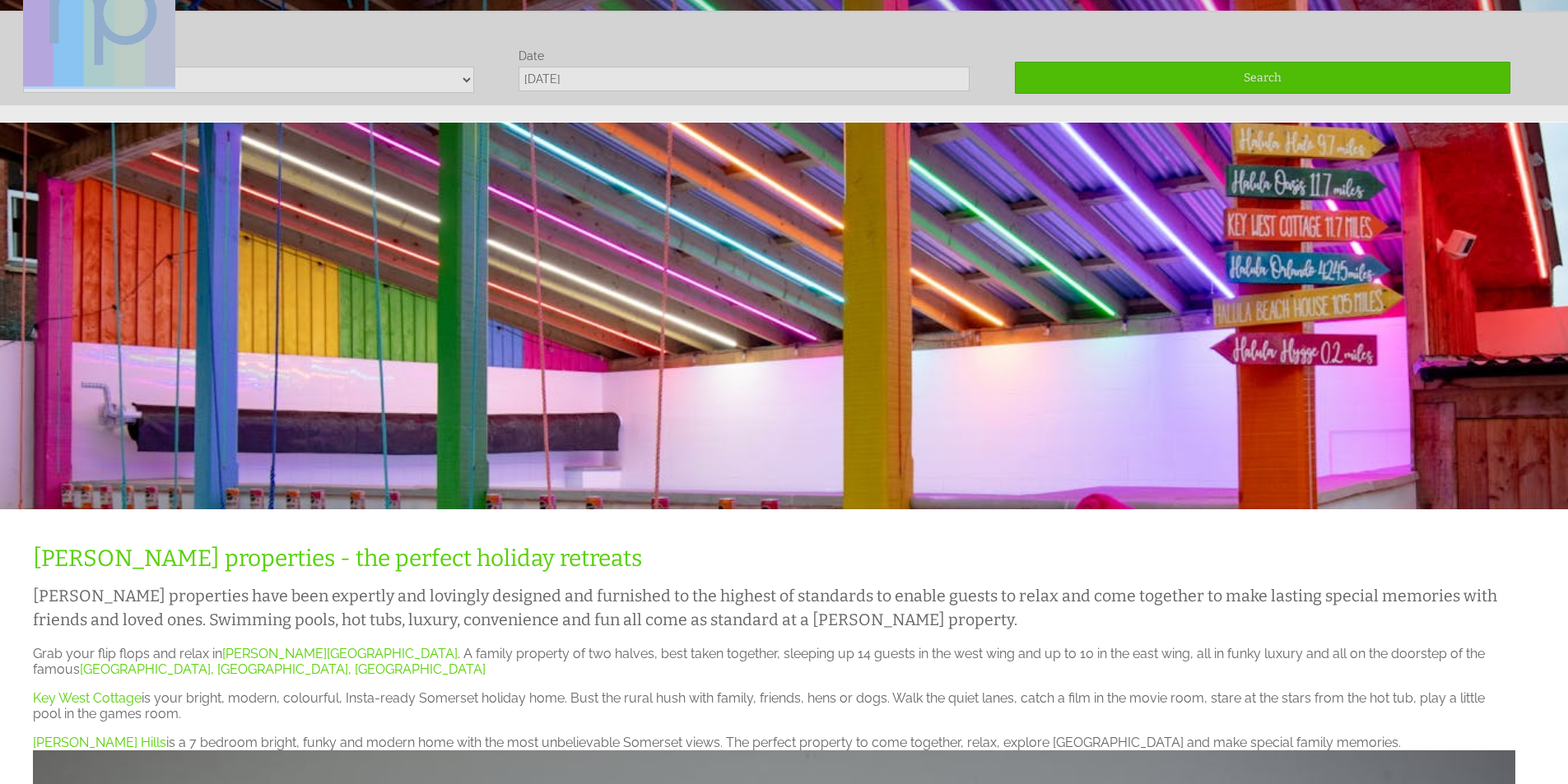
scroll to position [0, 0]
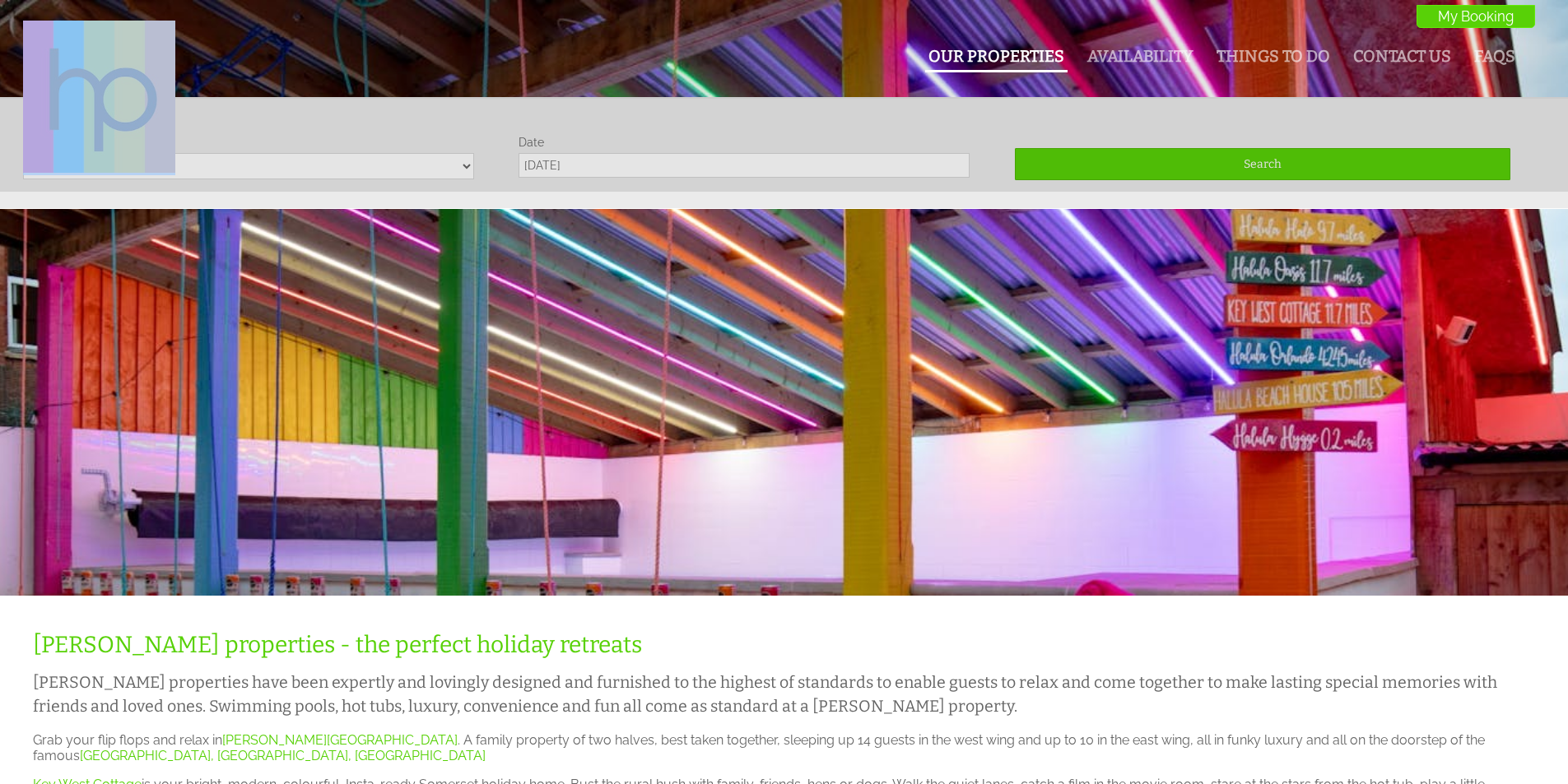
click at [1006, 63] on link "Our Properties" at bounding box center [996, 56] width 136 height 19
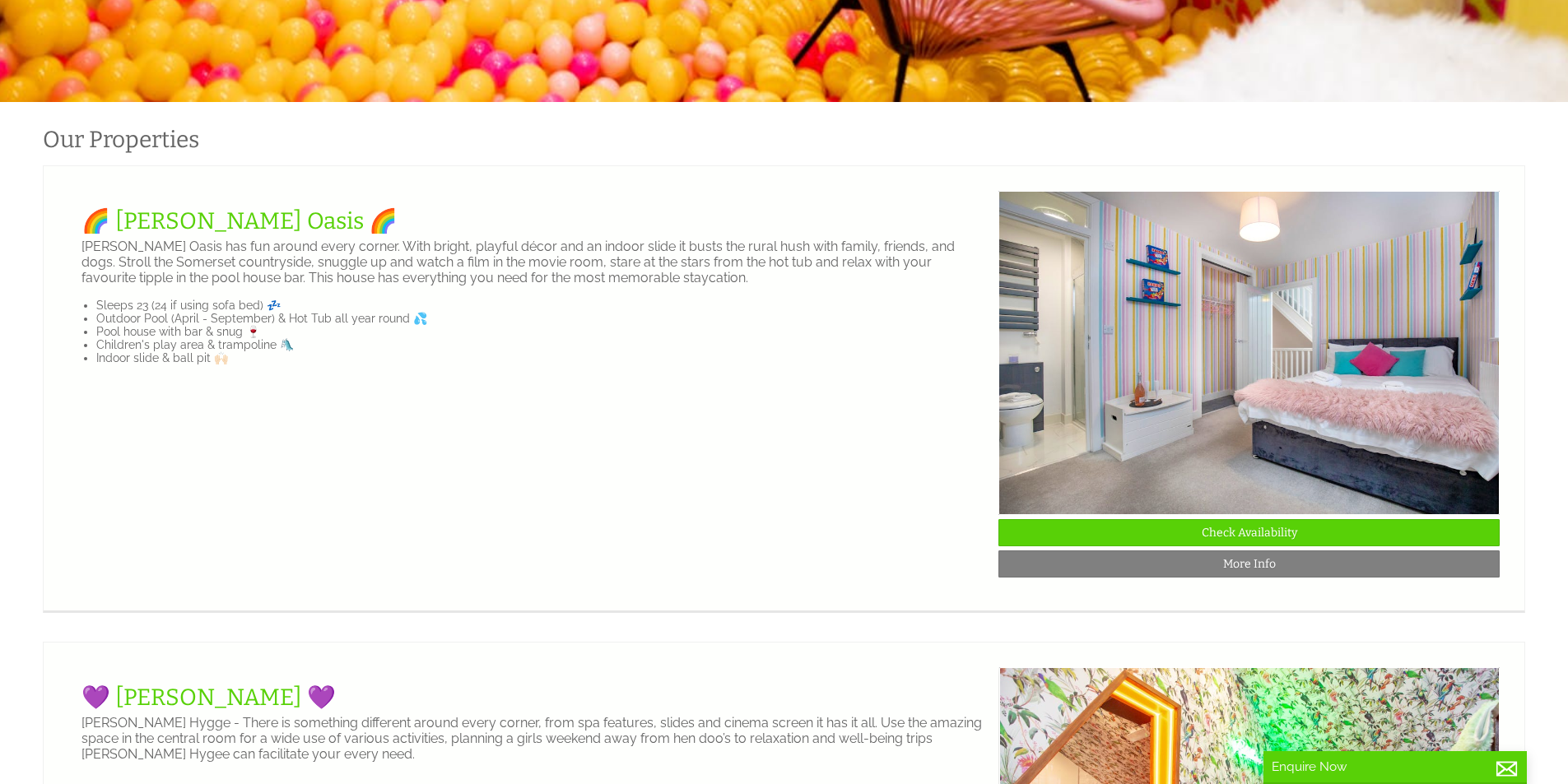
scroll to position [575, 0]
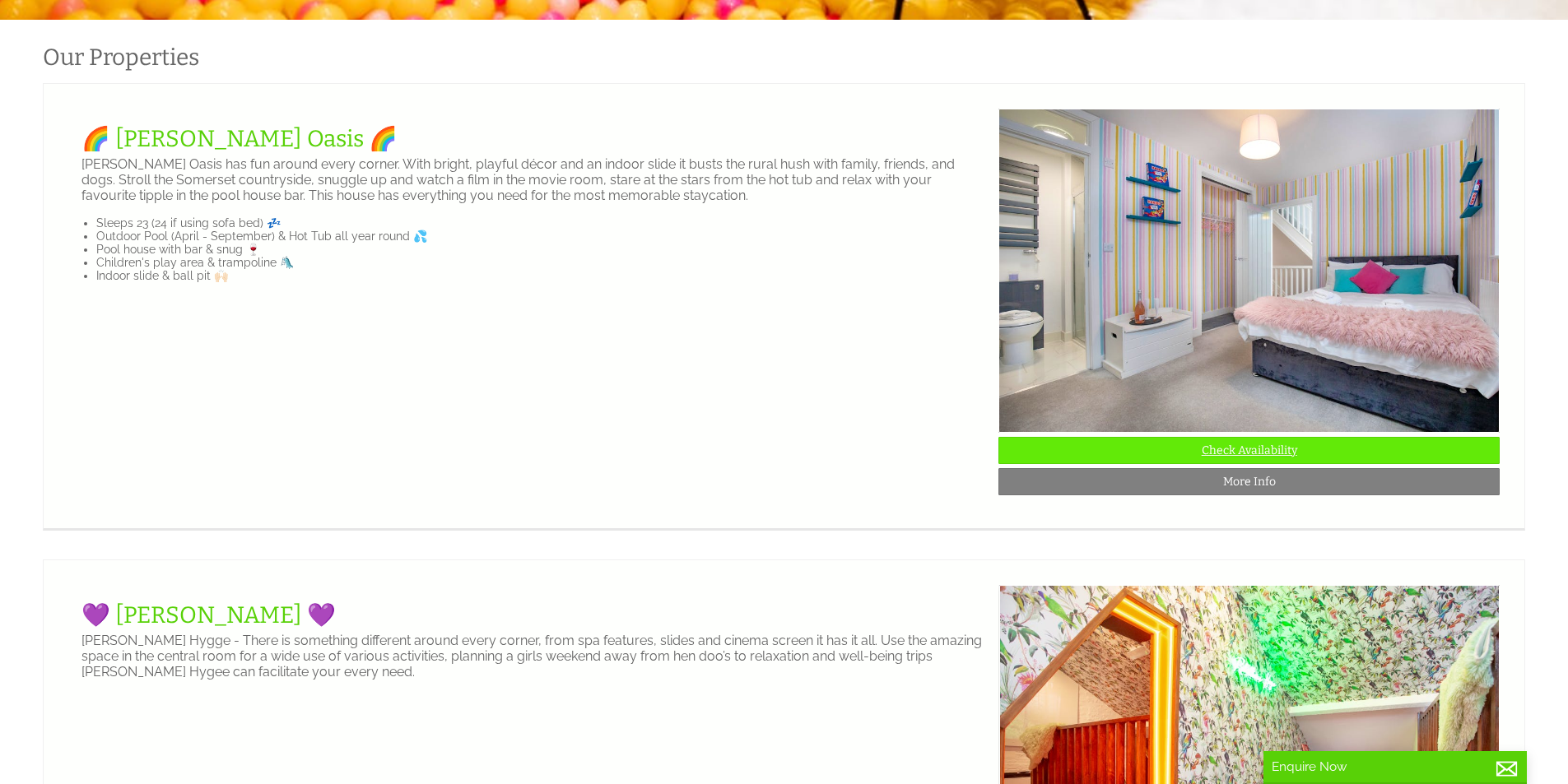
click at [1308, 464] on link "Check Availability" at bounding box center [1248, 450] width 502 height 28
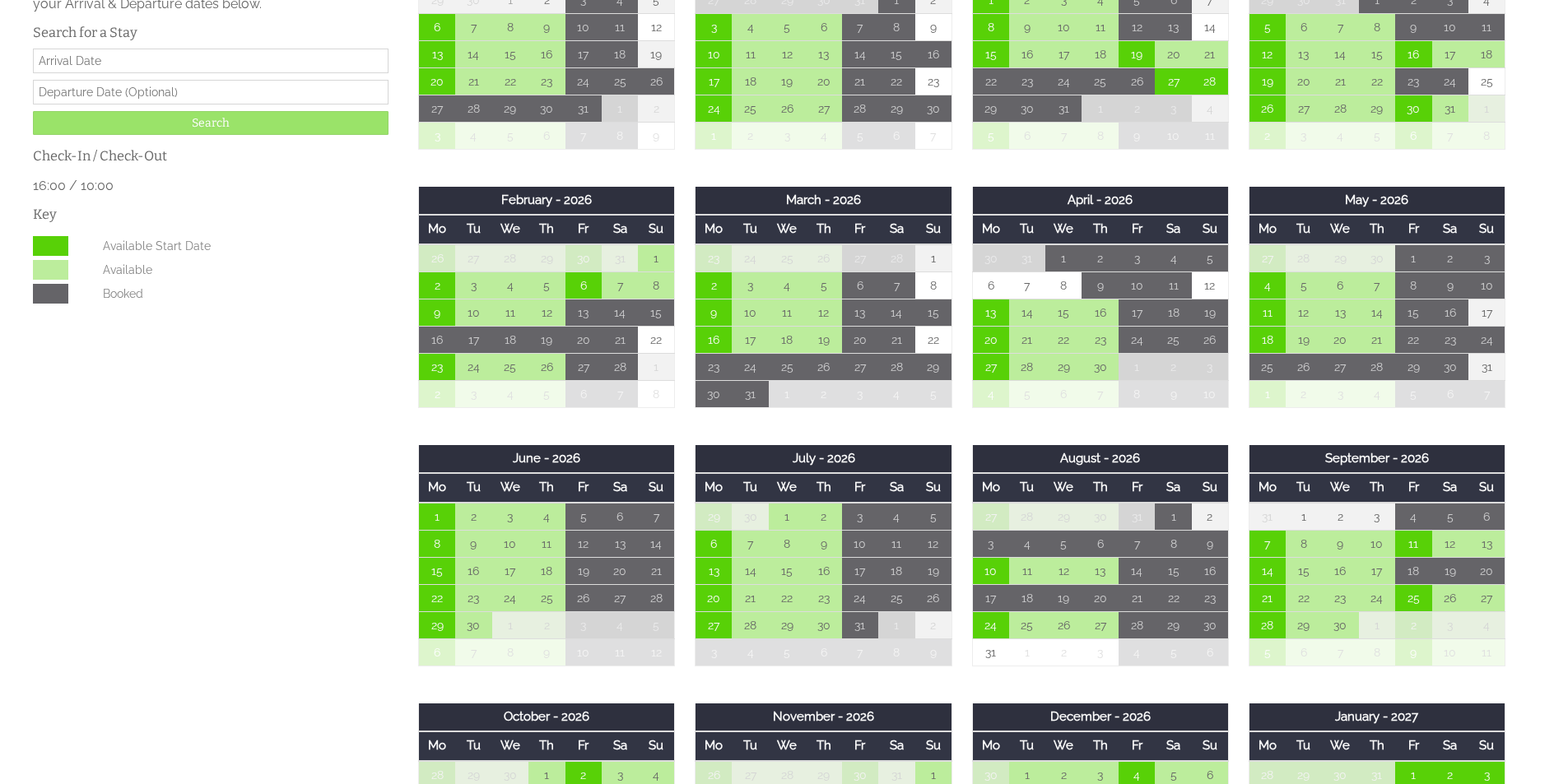
scroll to position [741, 0]
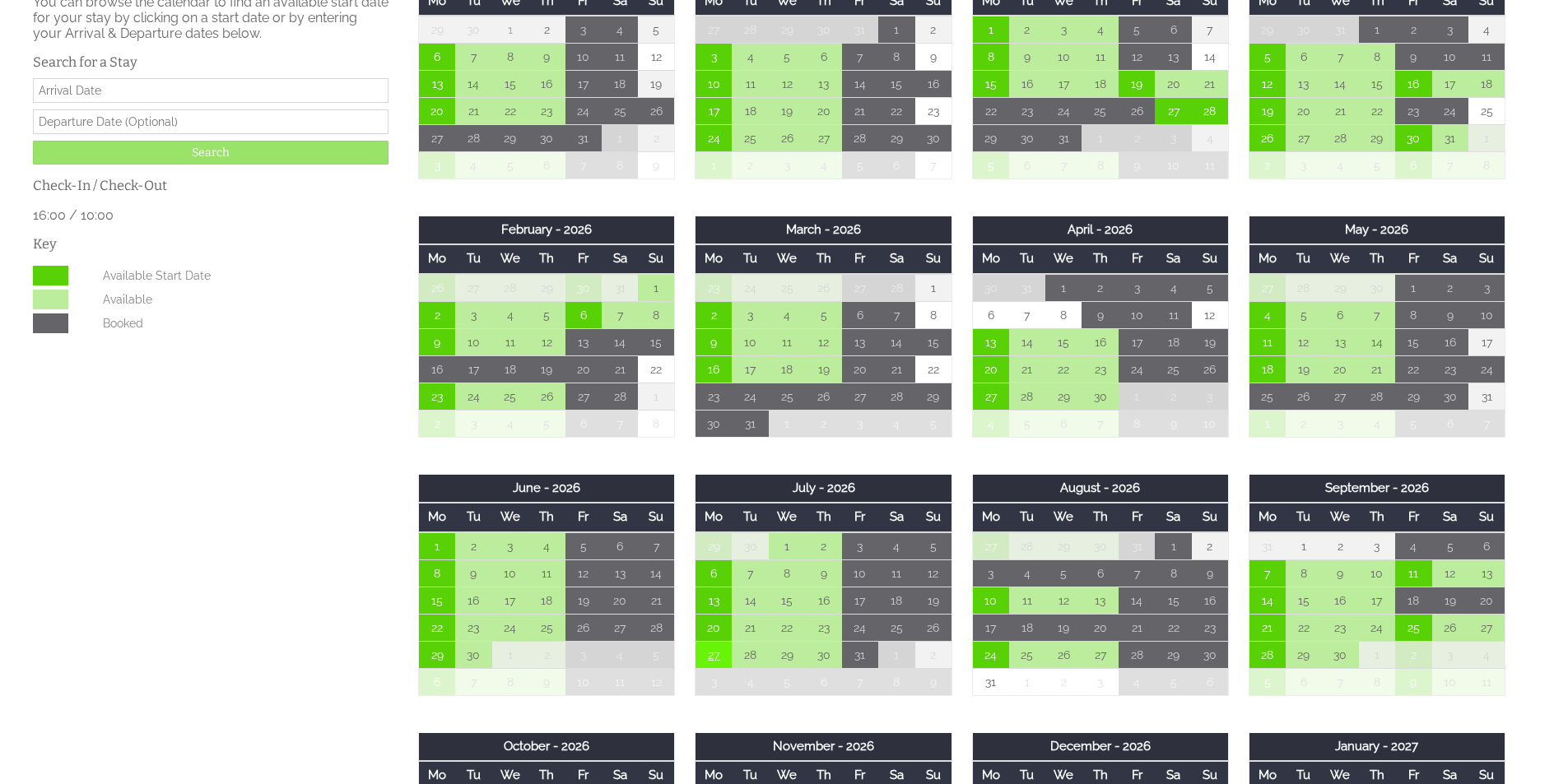
click at [718, 666] on td "27" at bounding box center [713, 654] width 36 height 28
